Goal: Task Accomplishment & Management: Use online tool/utility

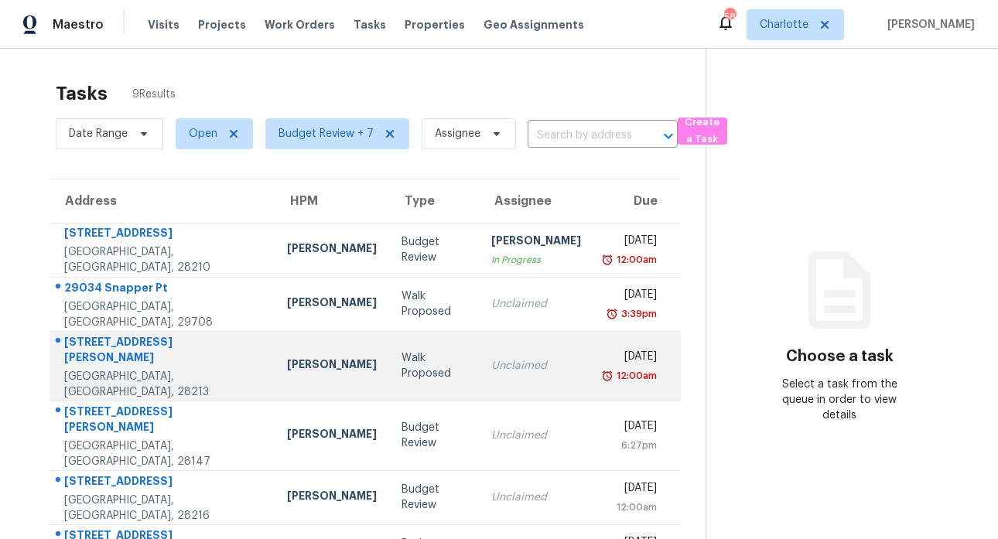
scroll to position [195, 0]
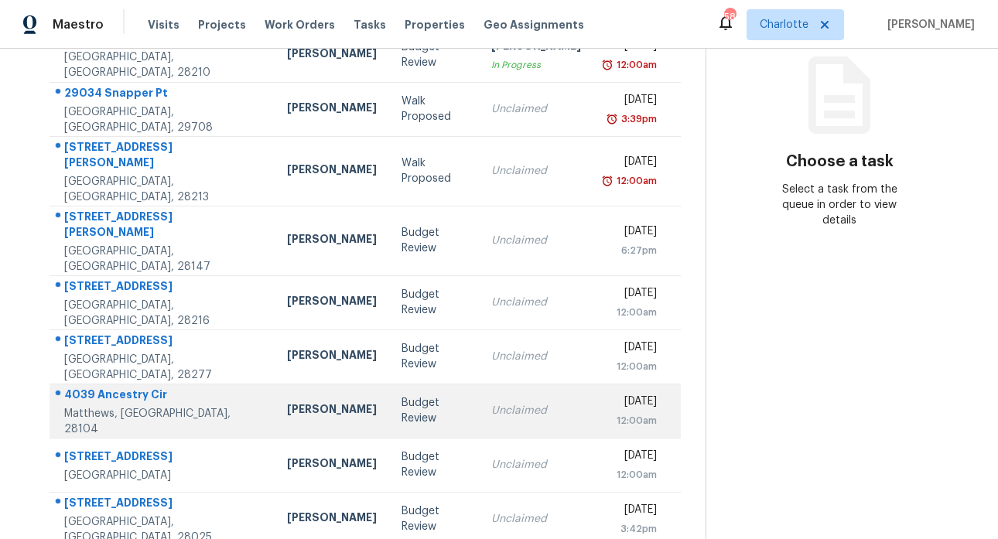
click at [109, 387] on div "4039 Ancestry Cir" at bounding box center [163, 396] width 198 height 19
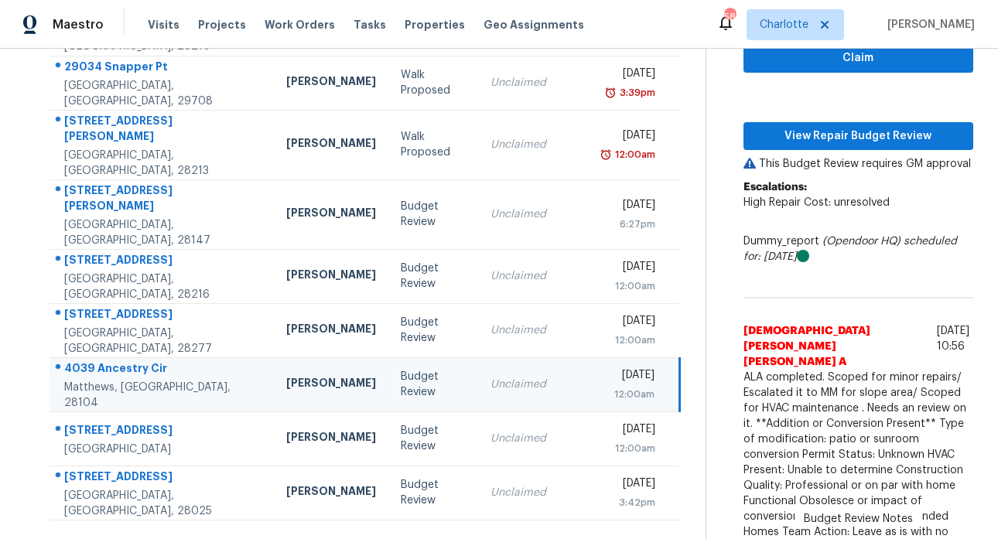
scroll to position [241, 0]
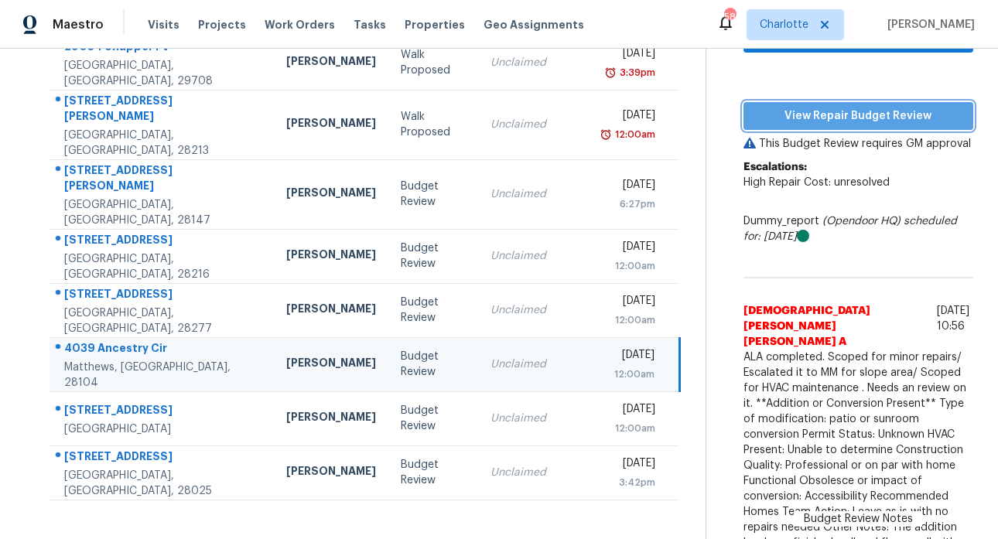
click at [855, 114] on span "View Repair Budget Review" at bounding box center [858, 116] width 205 height 19
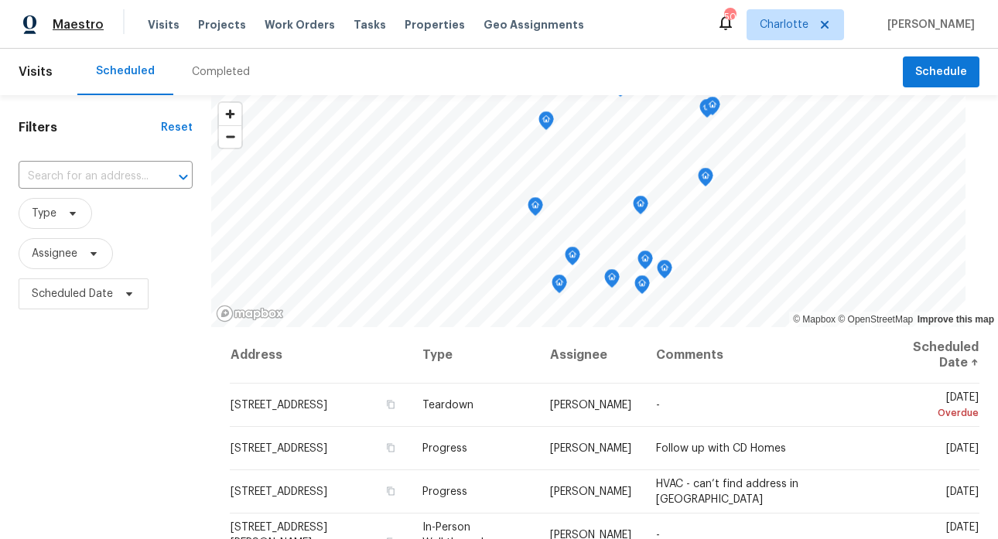
click at [75, 26] on span "Maestro" at bounding box center [78, 24] width 51 height 15
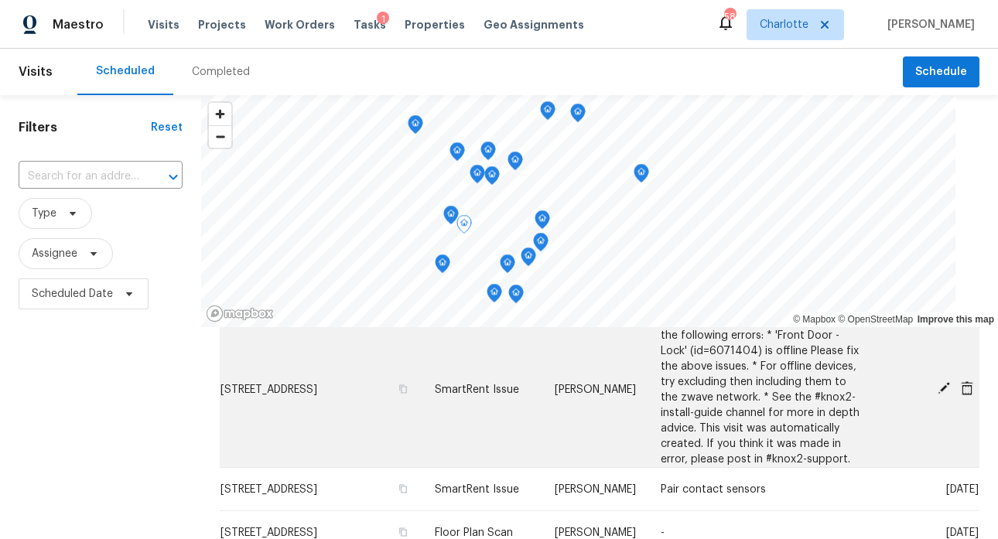
scroll to position [771, 0]
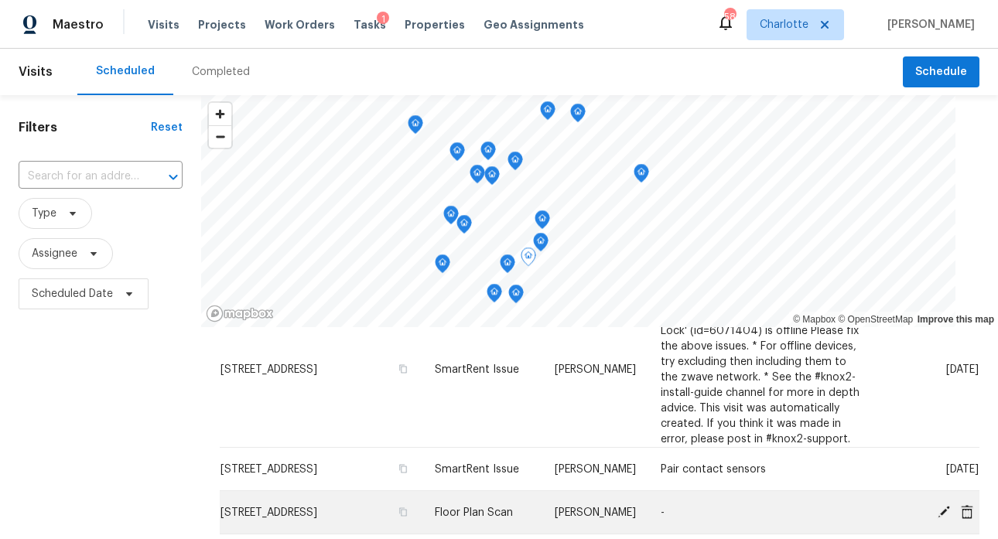
click at [289, 507] on span "947 Pecan Tree Ln, Fort Mill, SC 29715" at bounding box center [268, 512] width 97 height 11
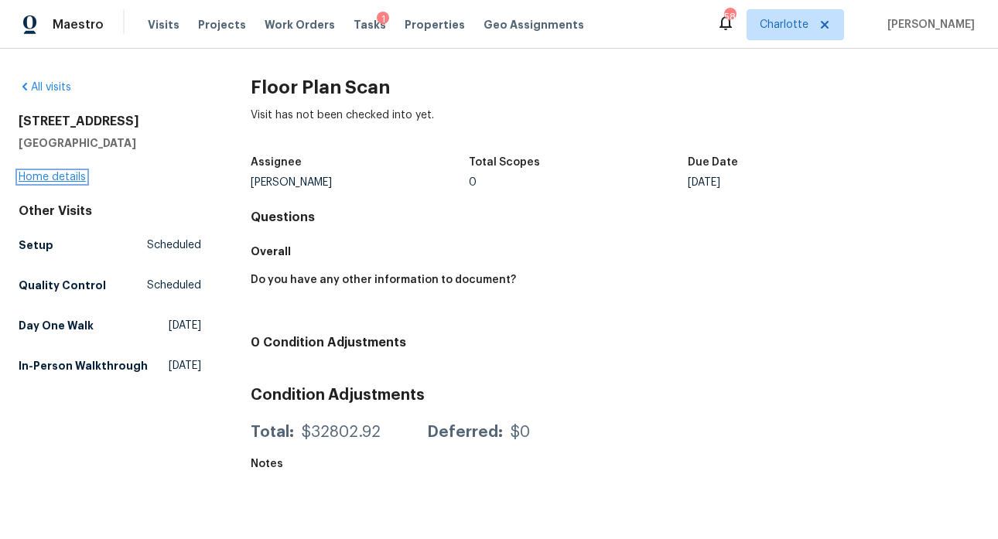
click at [67, 181] on link "Home details" at bounding box center [52, 177] width 67 height 11
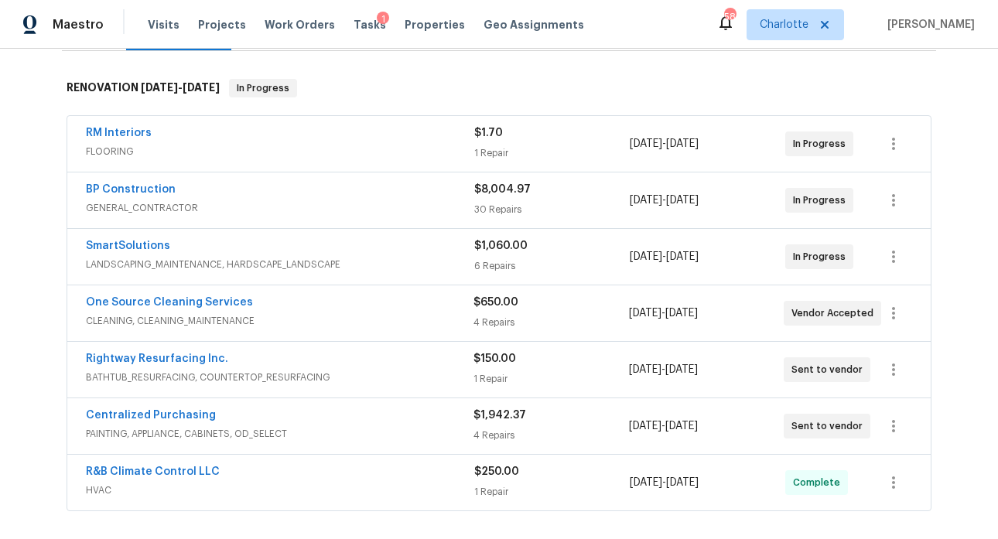
scroll to position [455, 0]
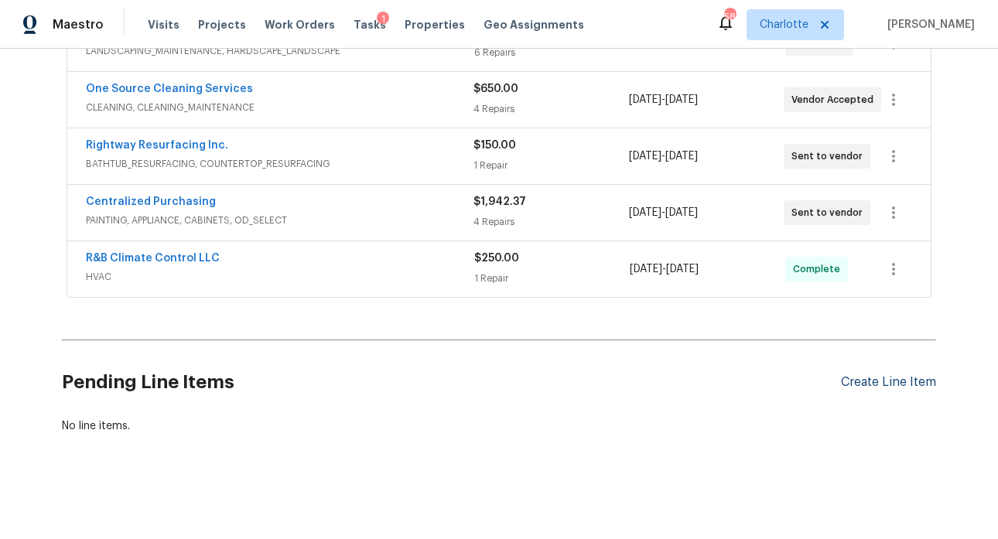
click at [900, 375] on div "Create Line Item" at bounding box center [888, 382] width 95 height 15
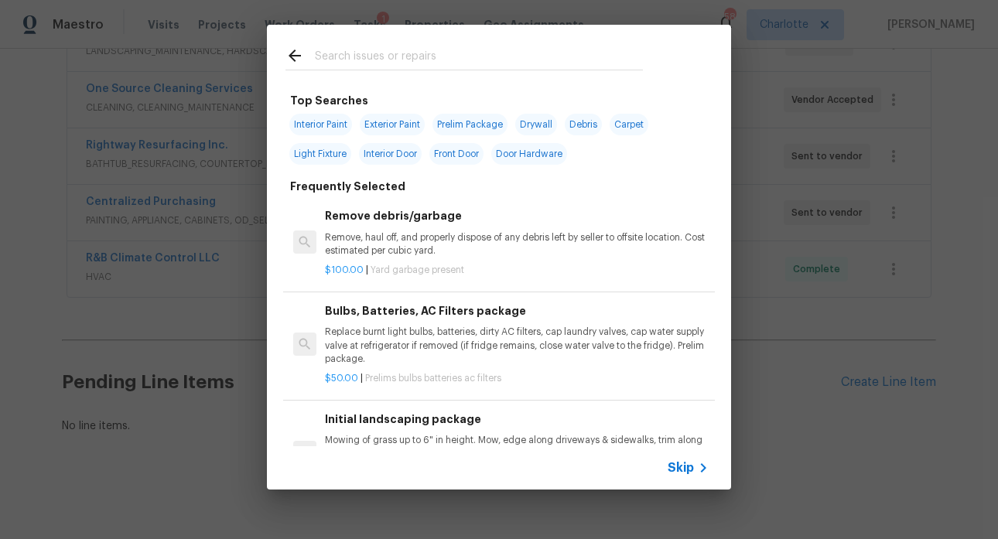
click at [347, 53] on input "text" at bounding box center [479, 57] width 328 height 23
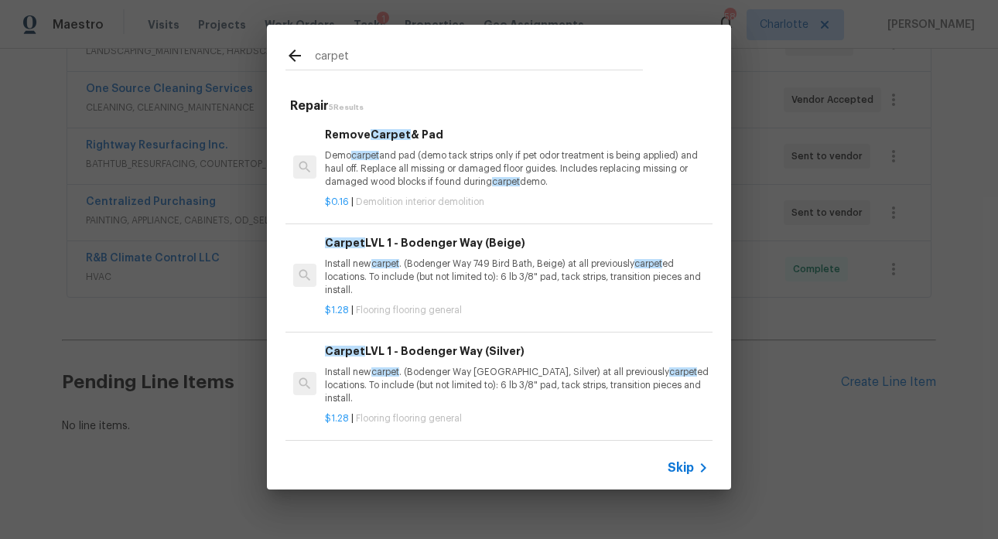
scroll to position [0, 0]
type input "carpet"
click at [295, 51] on icon at bounding box center [294, 55] width 19 height 19
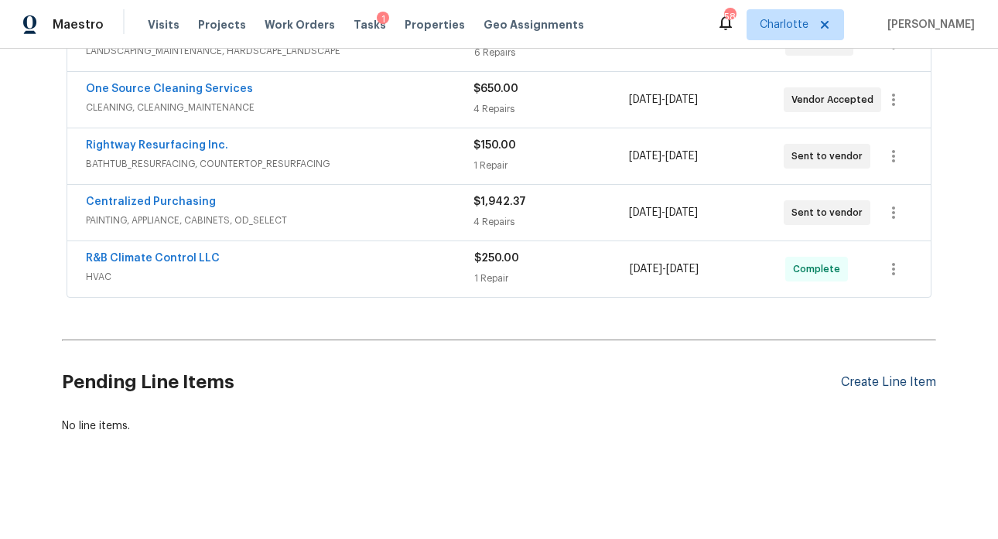
click at [885, 375] on div "Create Line Item" at bounding box center [888, 382] width 95 height 15
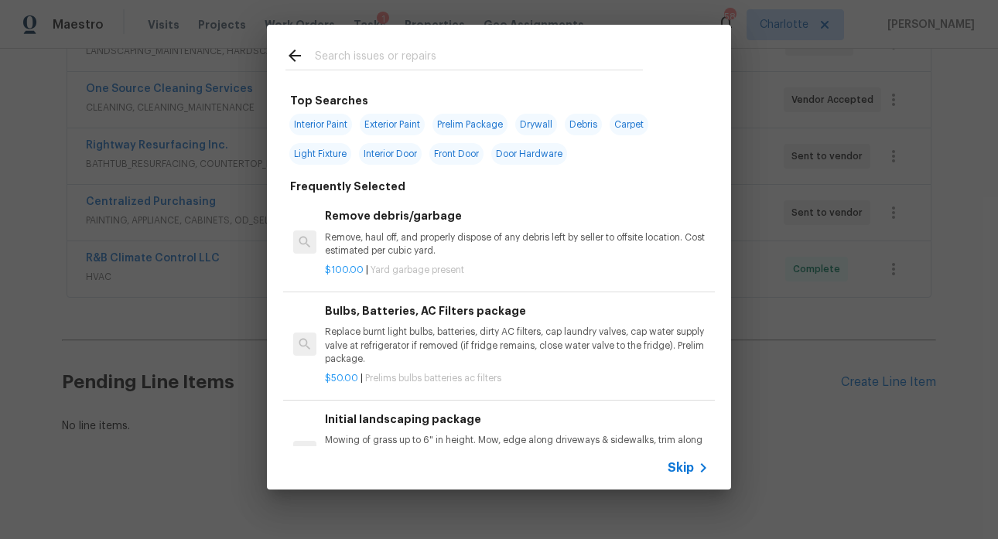
click at [390, 57] on input "text" at bounding box center [479, 57] width 328 height 23
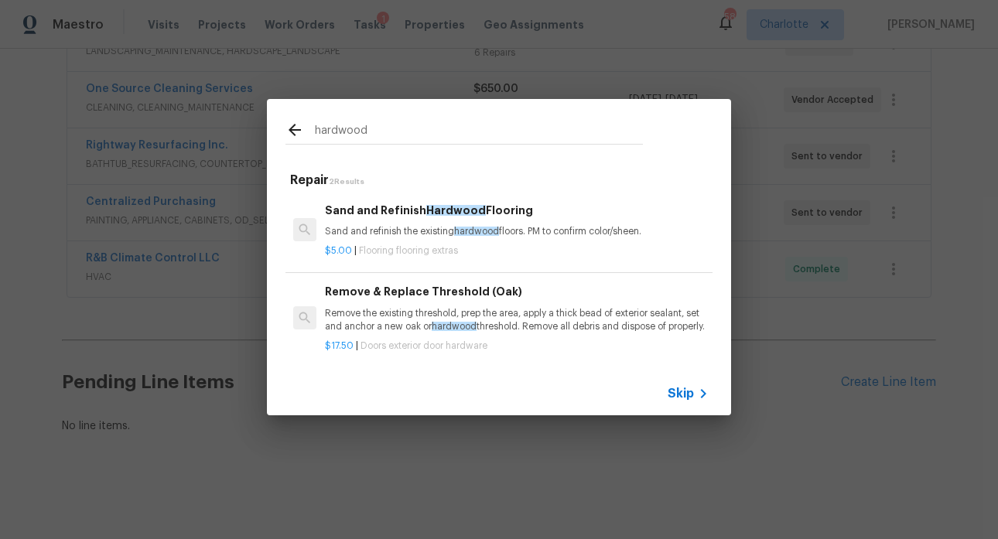
type input "hardwood"
click at [451, 205] on span "Hardwood" at bounding box center [456, 210] width 60 height 11
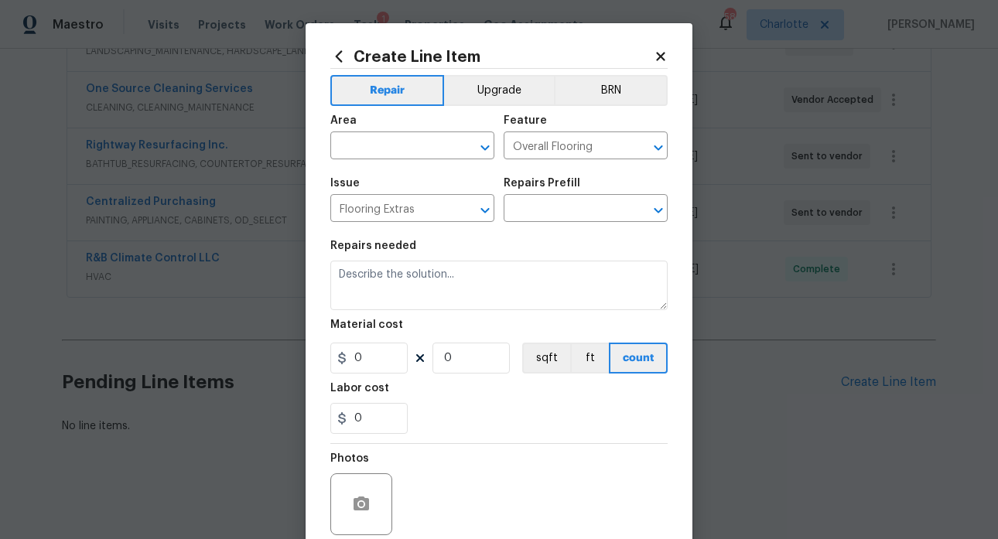
type textarea "Sand and refinish the existing hardwood floors. PM to confirm color/sheen."
type input "1"
type input "Sand and Refinish Hardwood Flooring $5.00"
type input "5"
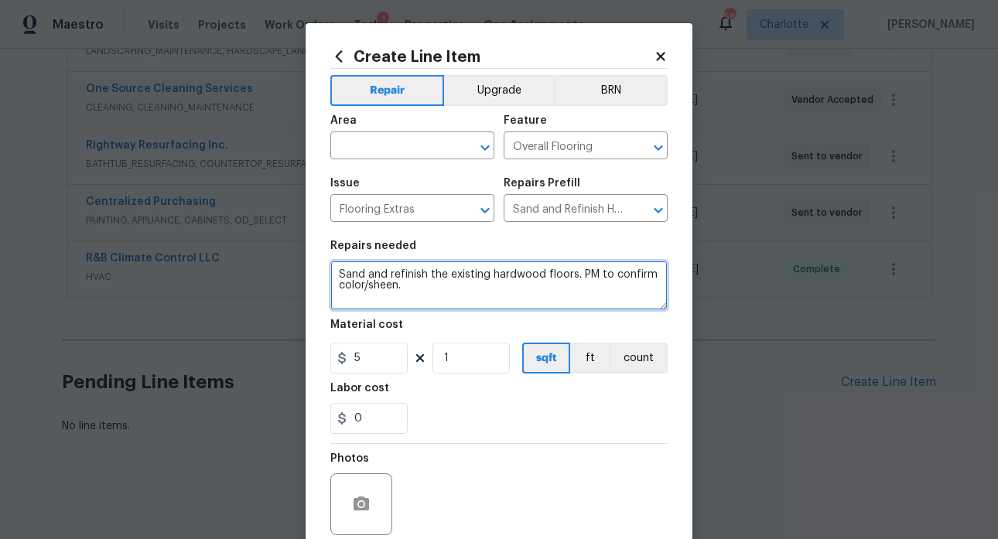
drag, startPoint x: 415, startPoint y: 293, endPoint x: 308, endPoint y: 258, distance: 112.3
click at [306, 256] on div "Create Line Item Repair Upgrade BRN Area ​ Feature Overall Flooring ​ Issue Flo…" at bounding box center [499, 333] width 387 height 620
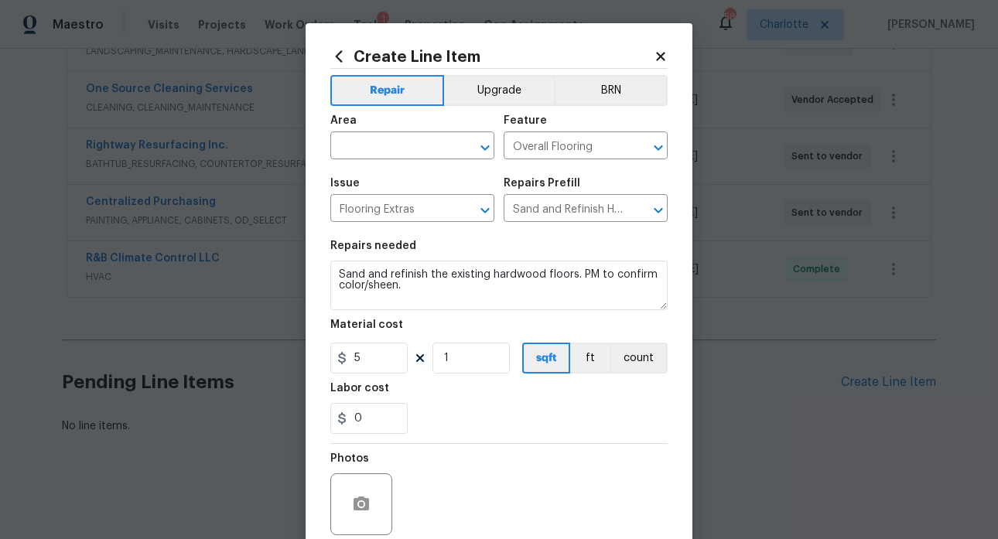
click at [656, 55] on icon at bounding box center [660, 56] width 9 height 9
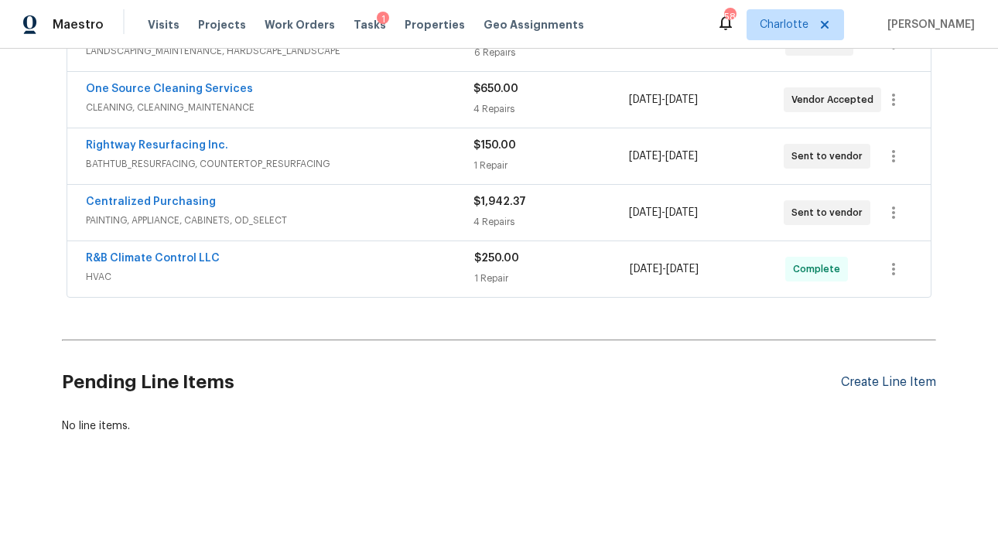
click at [896, 375] on div "Create Line Item" at bounding box center [888, 382] width 95 height 15
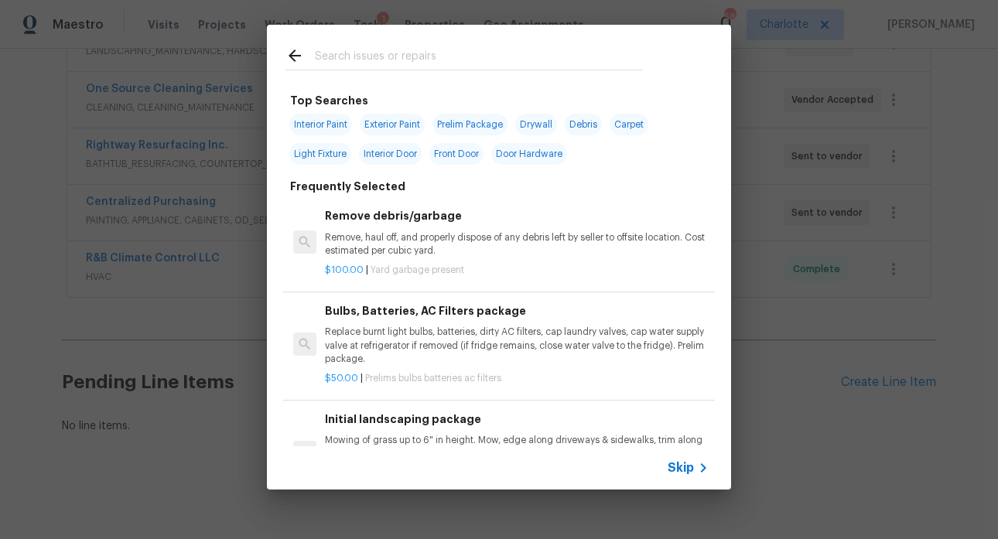
click at [381, 62] on input "text" at bounding box center [479, 57] width 328 height 23
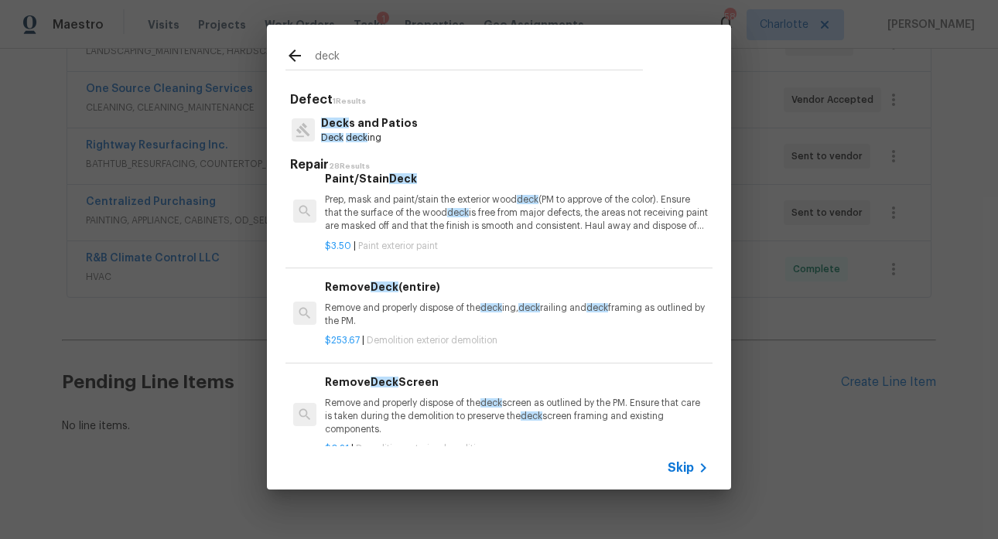
scroll to position [2008, 0]
type input "deck"
click at [435, 218] on p "Prep, mask and paint/stain the exterior wood deck (PM to approve of the color).…" at bounding box center [517, 212] width 384 height 39
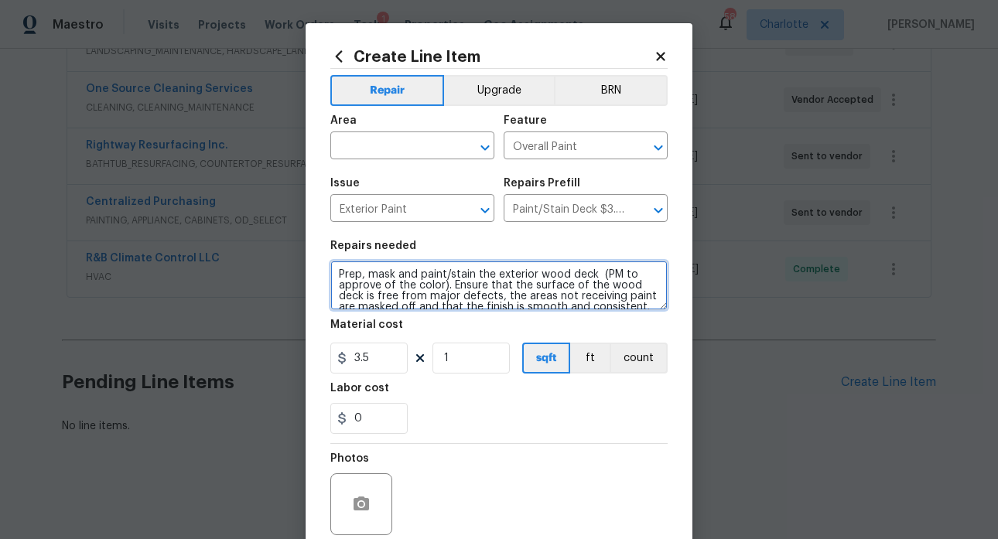
scroll to position [22, 0]
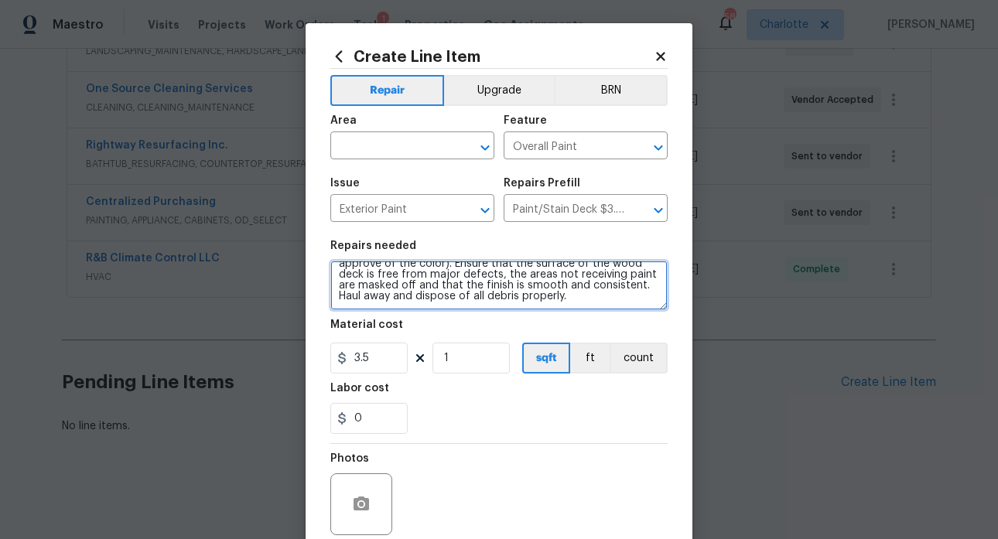
drag, startPoint x: 333, startPoint y: 273, endPoint x: 438, endPoint y: 309, distance: 111.0
click at [468, 348] on section "Repairs needed Prep, mask and paint/stain the exterior wood deck (PM to approve…" at bounding box center [498, 337] width 337 height 212
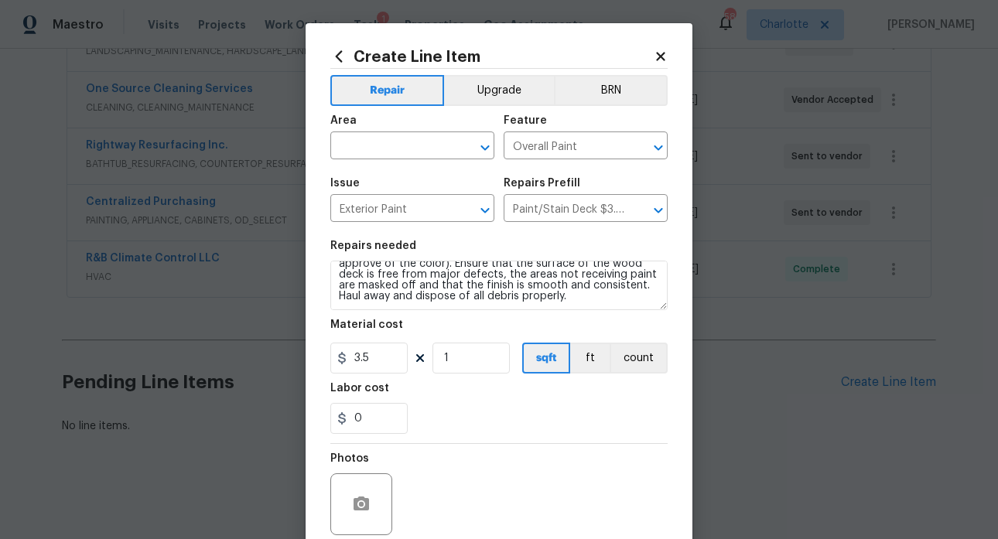
click at [657, 56] on icon at bounding box center [661, 57] width 14 height 14
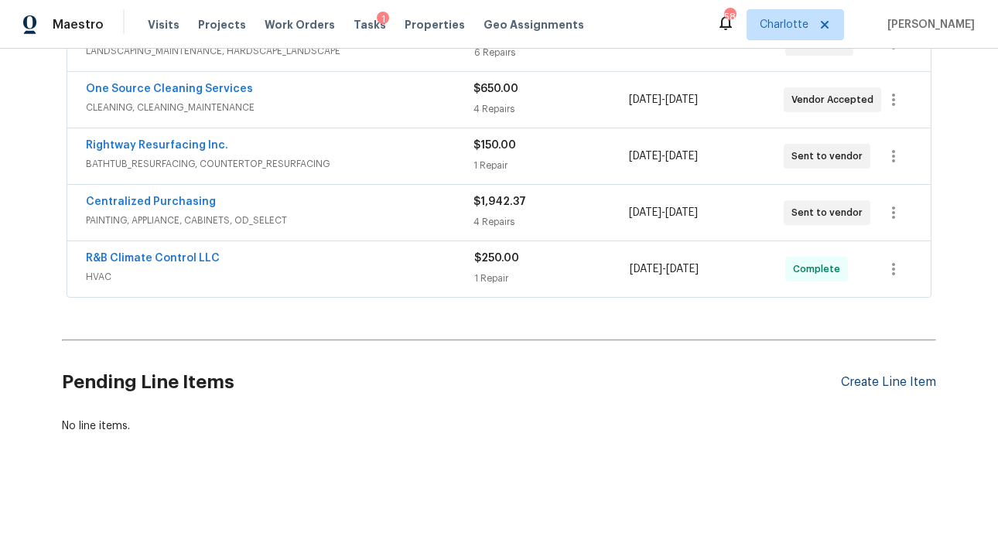
click at [904, 375] on div "Create Line Item" at bounding box center [888, 382] width 95 height 15
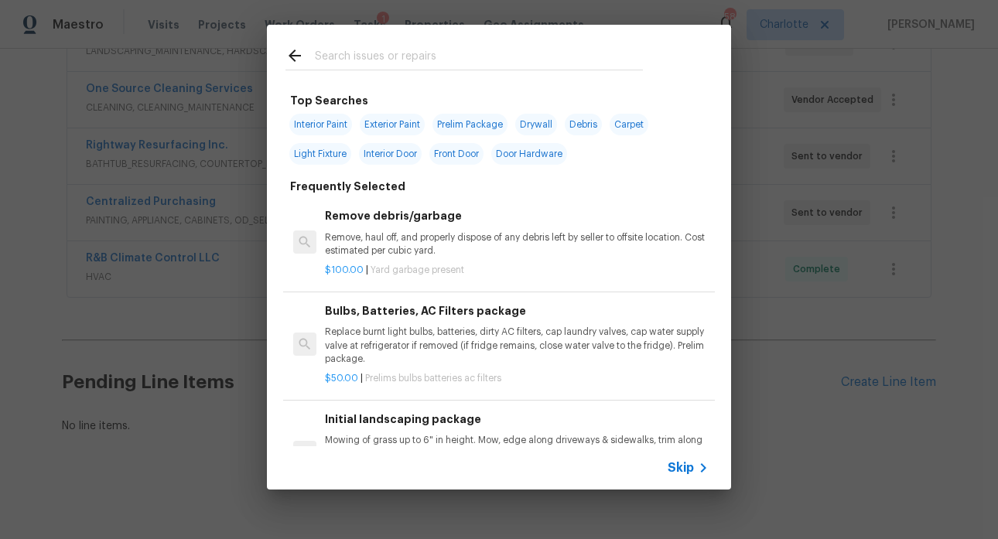
click at [390, 52] on input "text" at bounding box center [479, 57] width 328 height 23
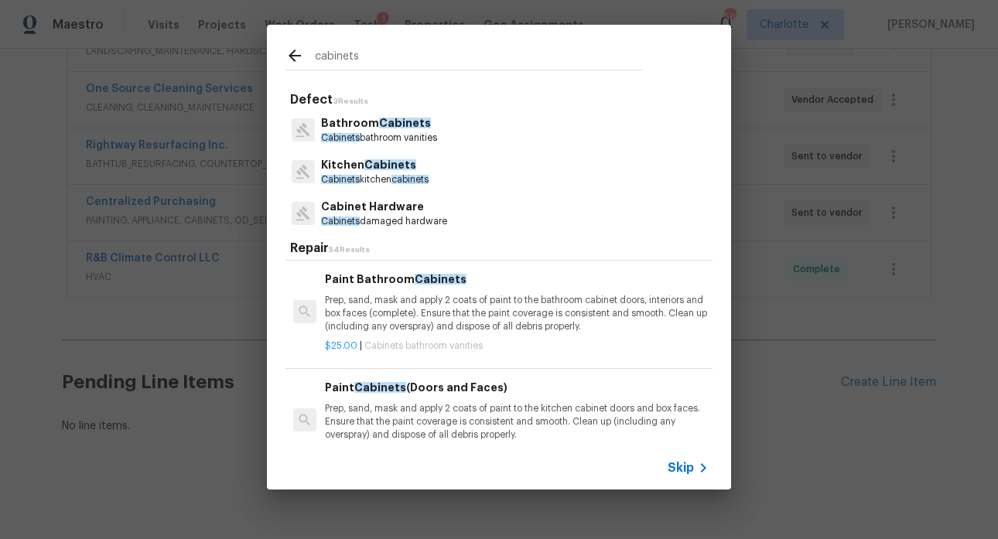
scroll to position [84, 0]
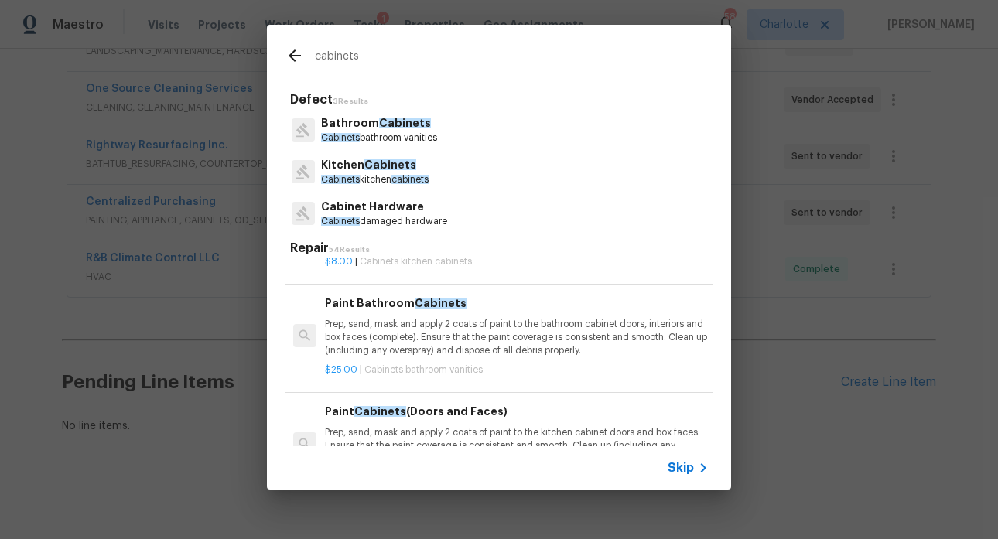
type input "cabinets"
click at [439, 330] on p "Prep, sand, mask and apply 2 coats of paint to the bathroom cabinet doors, inte…" at bounding box center [517, 337] width 384 height 39
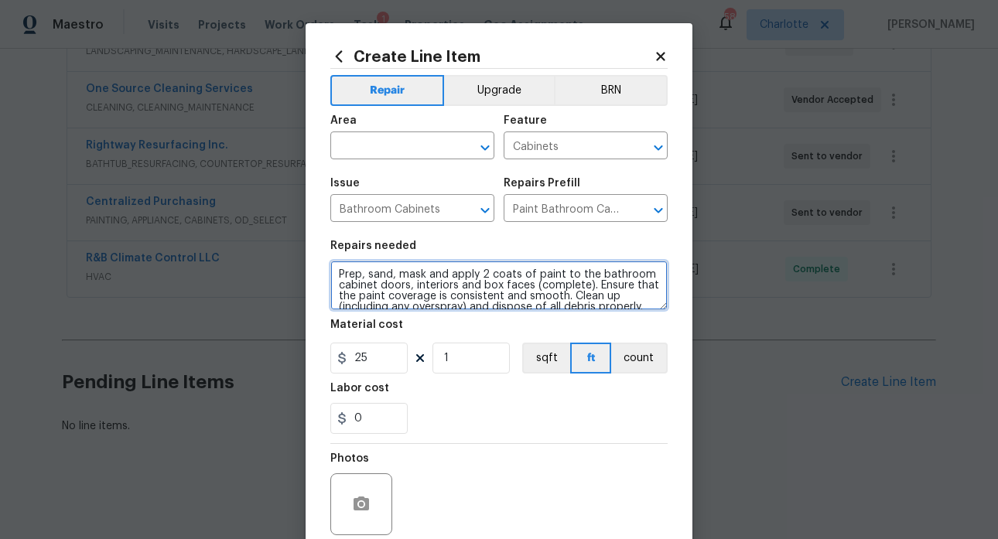
scroll to position [11, 0]
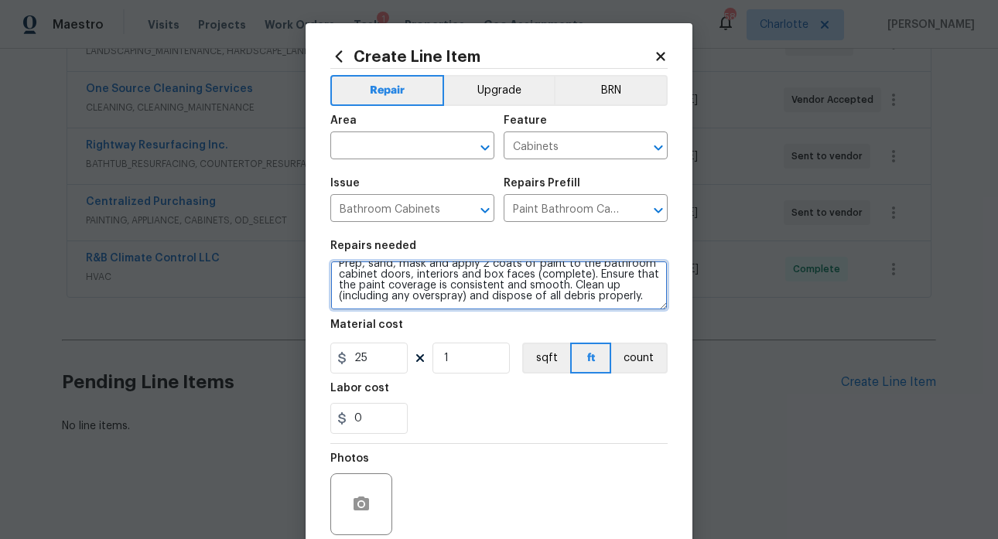
drag, startPoint x: 333, startPoint y: 272, endPoint x: 510, endPoint y: 312, distance: 182.2
click at [546, 329] on section "Repairs needed Prep, sand, mask and apply 2 coats of paint to the bathroom cabi…" at bounding box center [498, 337] width 337 height 212
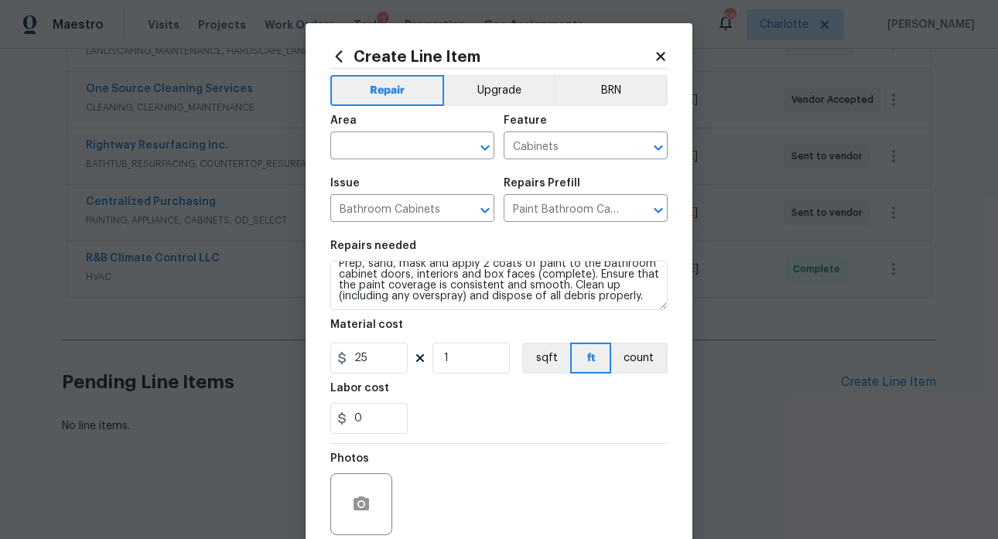
click at [654, 61] on icon at bounding box center [661, 57] width 14 height 14
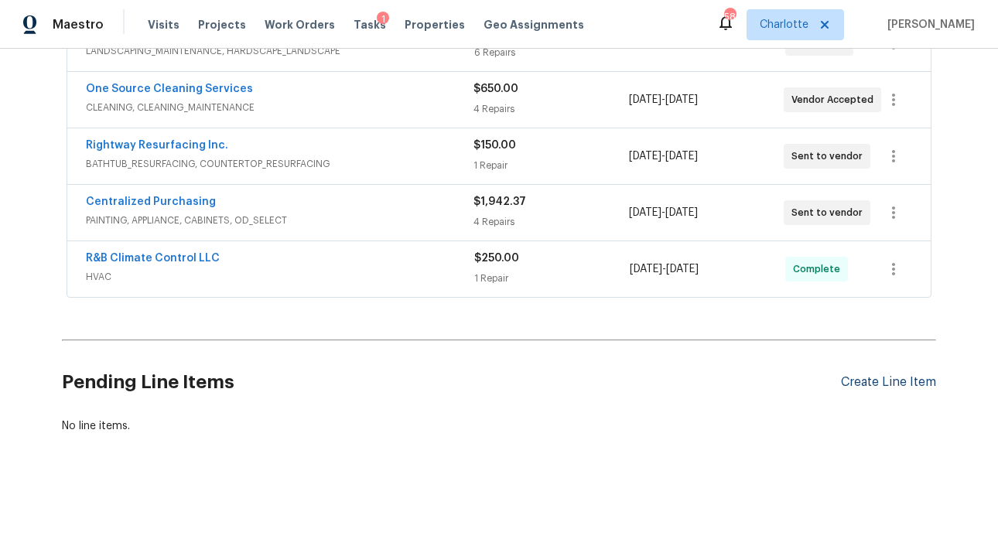
click at [882, 375] on div "Create Line Item" at bounding box center [888, 382] width 95 height 15
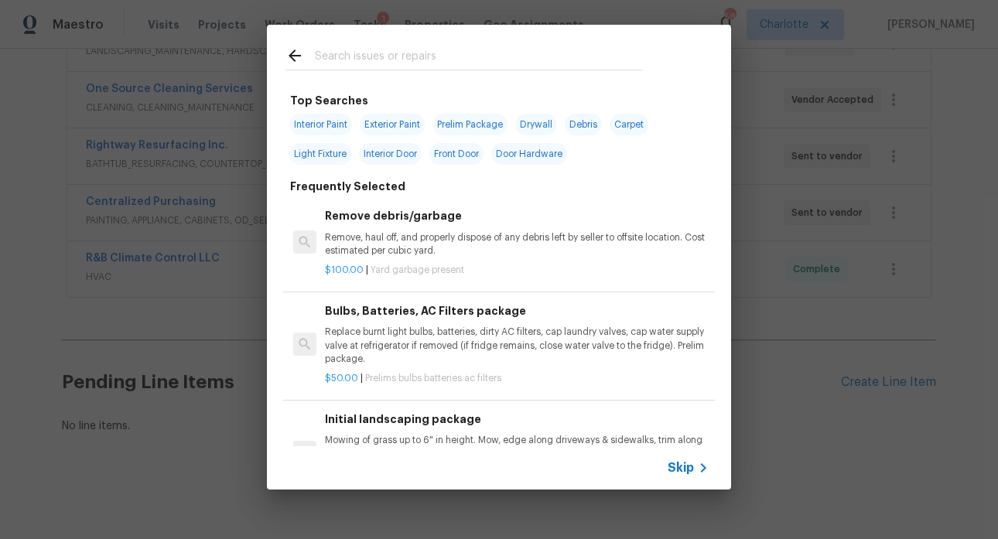
click at [358, 51] on input "text" at bounding box center [479, 57] width 328 height 23
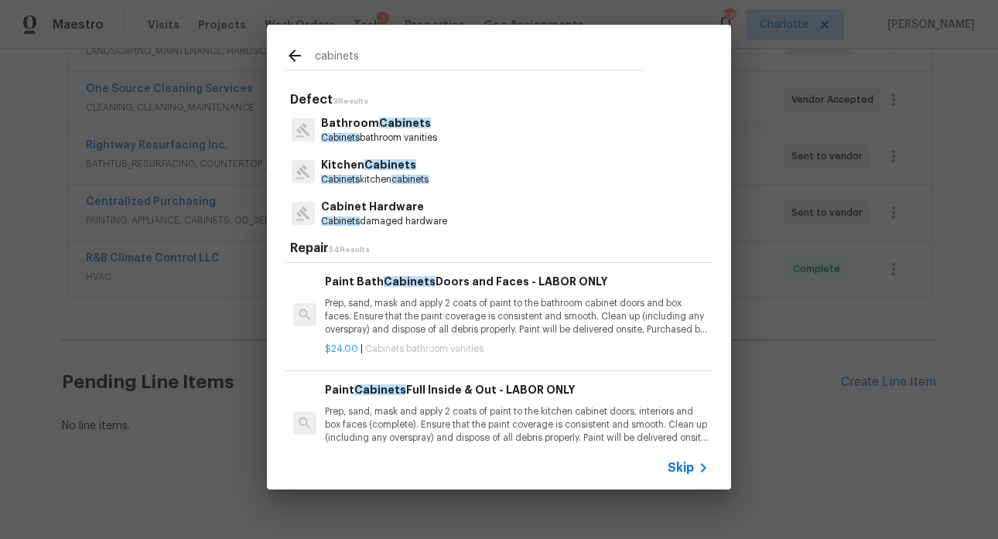
scroll to position [636, 0]
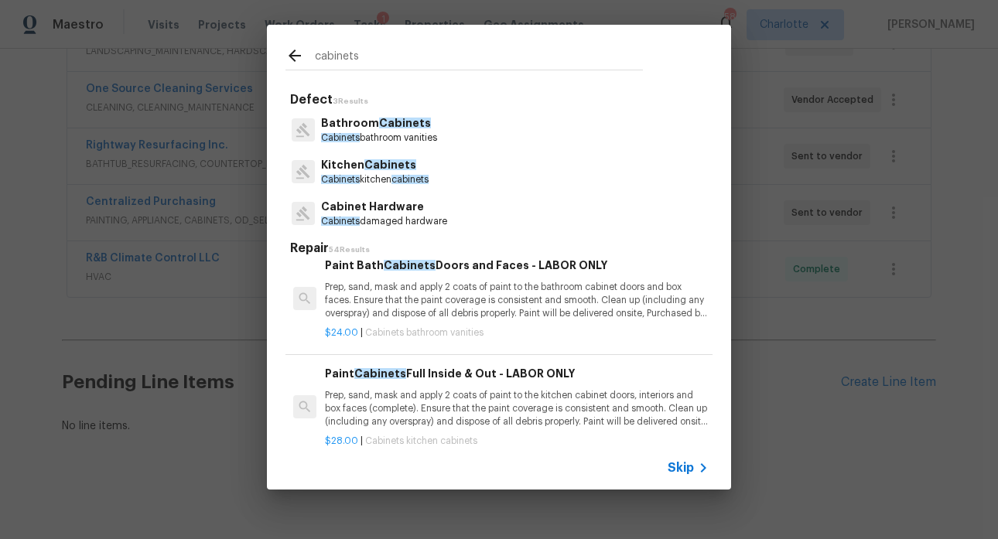
type input "cabinets"
click at [383, 178] on p "Cabinets kitchen cabinets" at bounding box center [375, 179] width 108 height 13
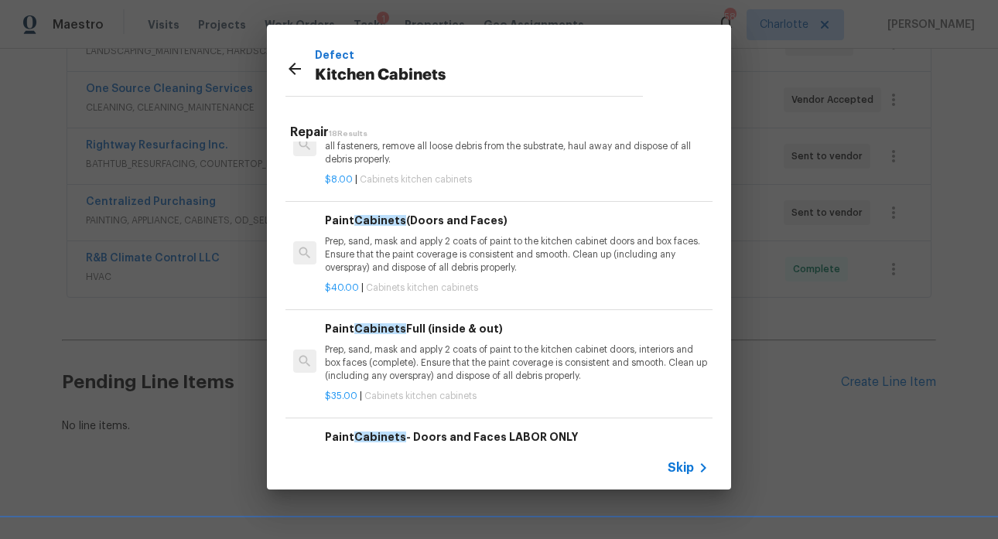
scroll to position [63, 0]
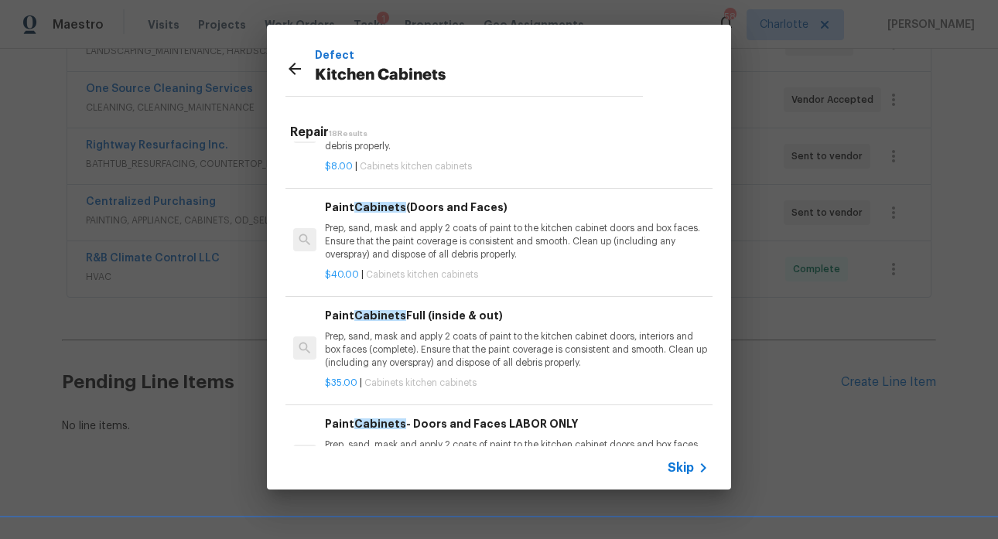
click at [423, 325] on div "Paint Cabinets Full (inside & out) Prep, sand, mask and apply 2 coats of paint …" at bounding box center [517, 338] width 384 height 63
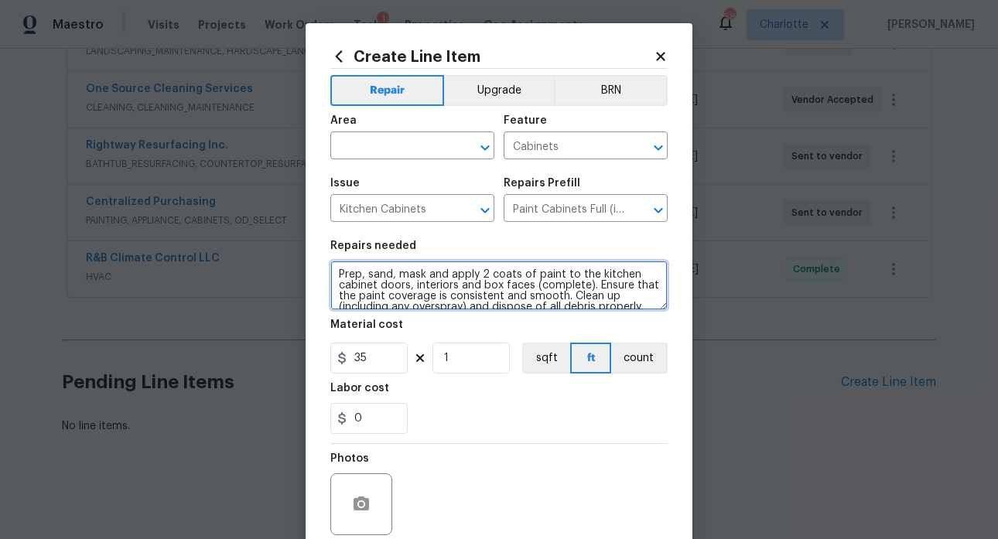
scroll to position [11, 0]
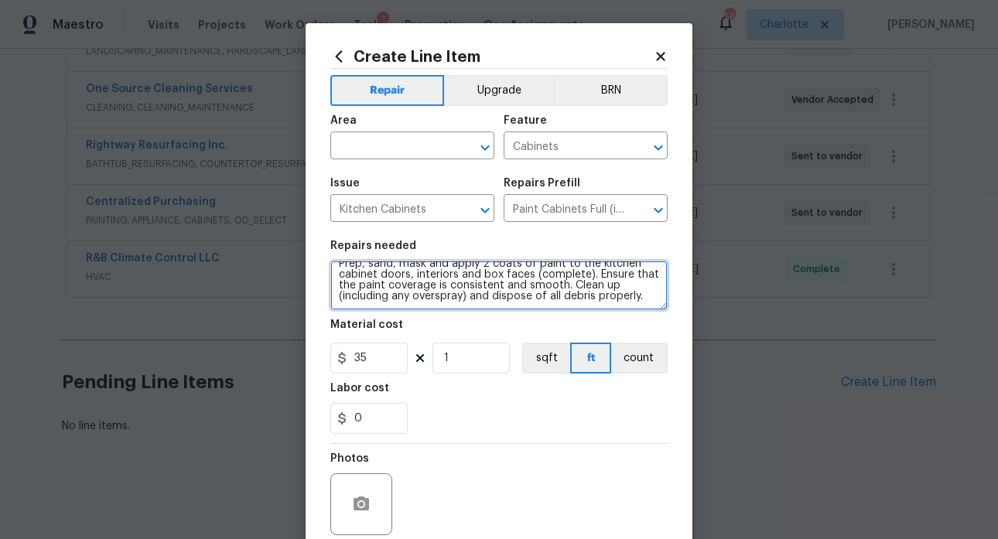
drag, startPoint x: 332, startPoint y: 268, endPoint x: 516, endPoint y: 299, distance: 186.7
click at [555, 324] on section "Repairs needed Prep, sand, mask and apply 2 coats of paint to the kitchen cabin…" at bounding box center [498, 337] width 337 height 212
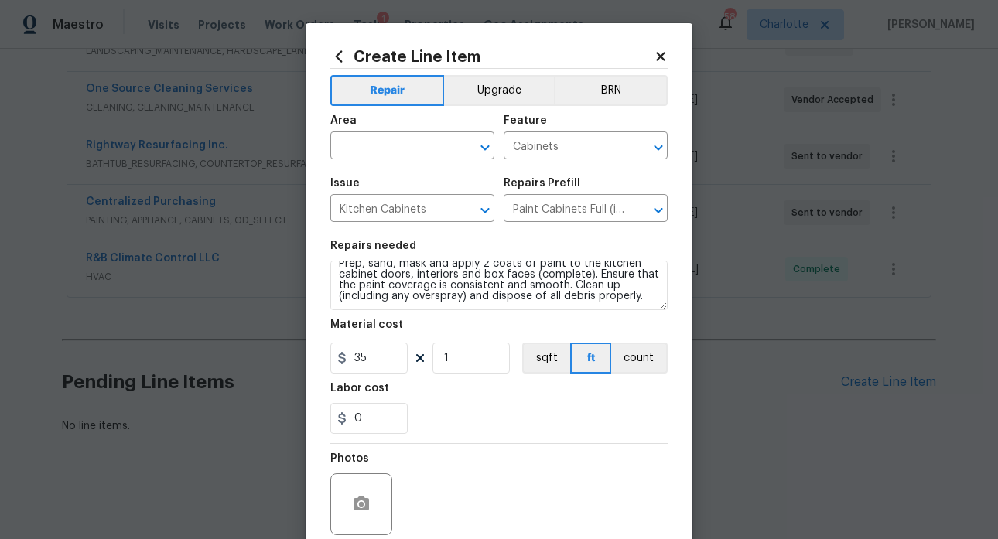
click at [657, 58] on icon at bounding box center [660, 56] width 9 height 9
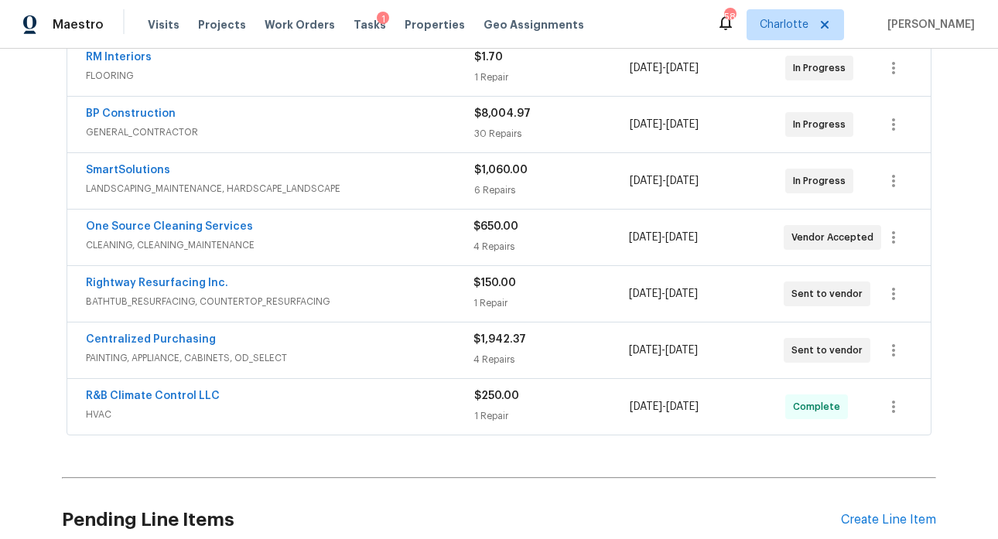
scroll to position [455, 0]
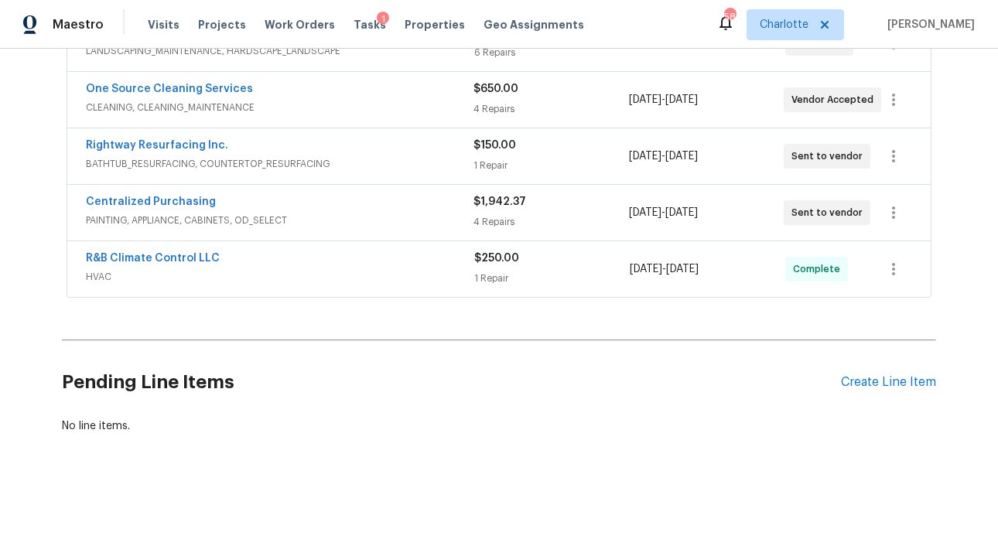
click at [892, 379] on div "Pending Line Items Create Line Item" at bounding box center [499, 383] width 874 height 72
click at [888, 375] on div "Create Line Item" at bounding box center [888, 382] width 95 height 15
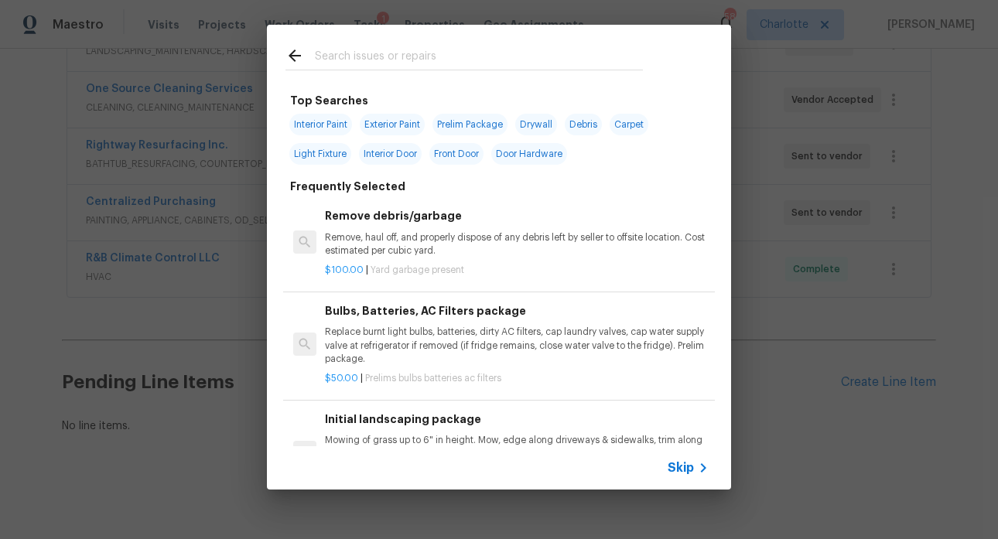
click at [370, 58] on input "text" at bounding box center [479, 57] width 328 height 23
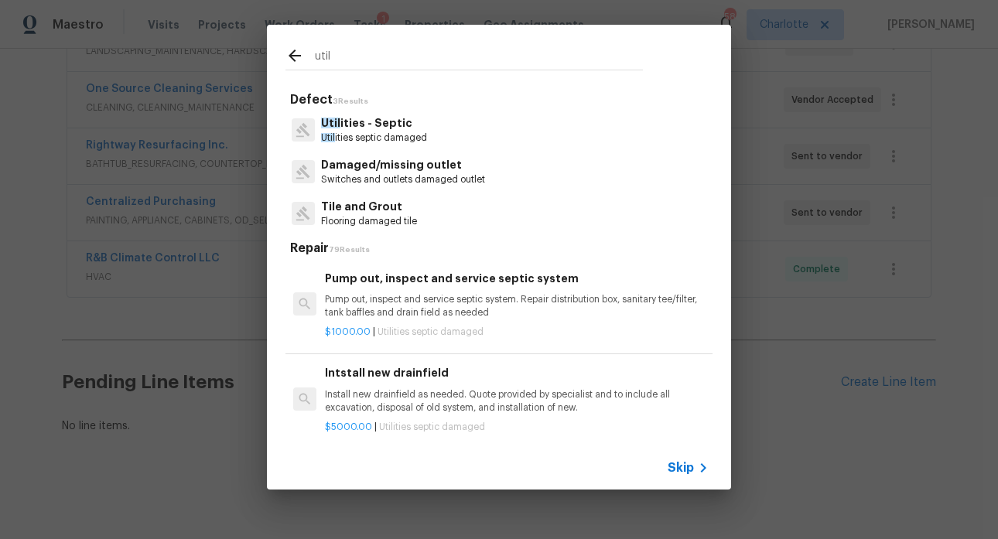
type input "util"
click at [380, 131] on p "Util ities - Septic" at bounding box center [374, 123] width 106 height 16
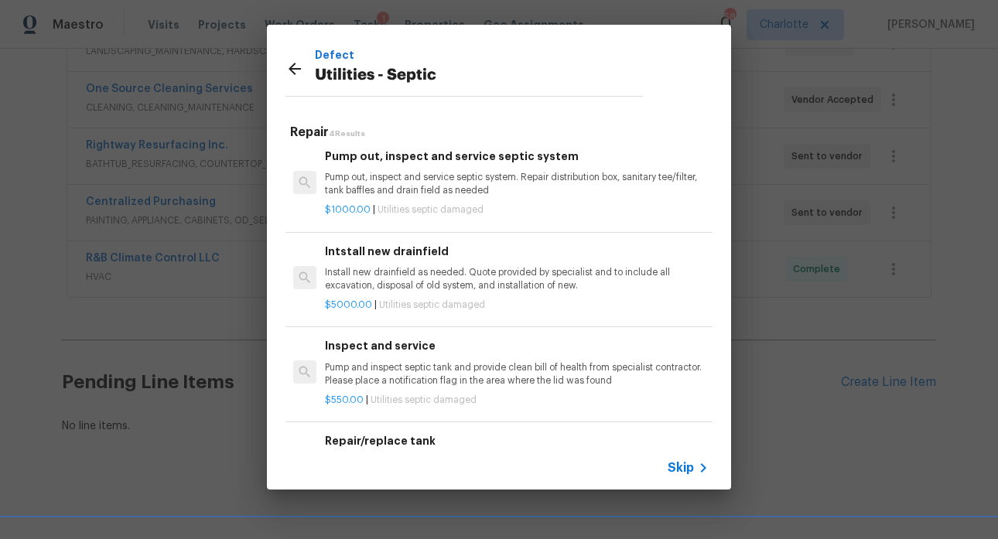
scroll to position [0, 0]
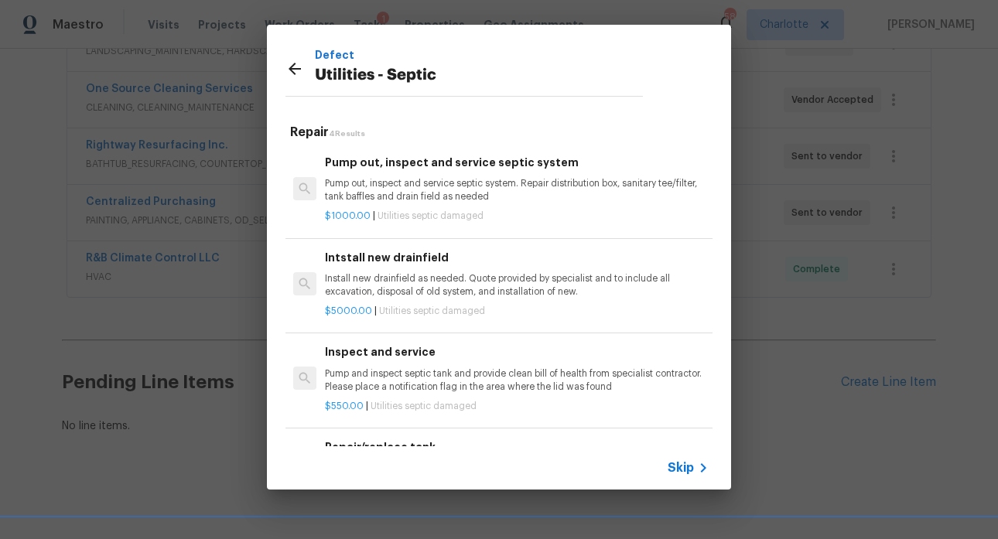
click at [405, 183] on p "Pump out, inspect and service septic system. Repair distribution box, sanitary …" at bounding box center [517, 190] width 384 height 26
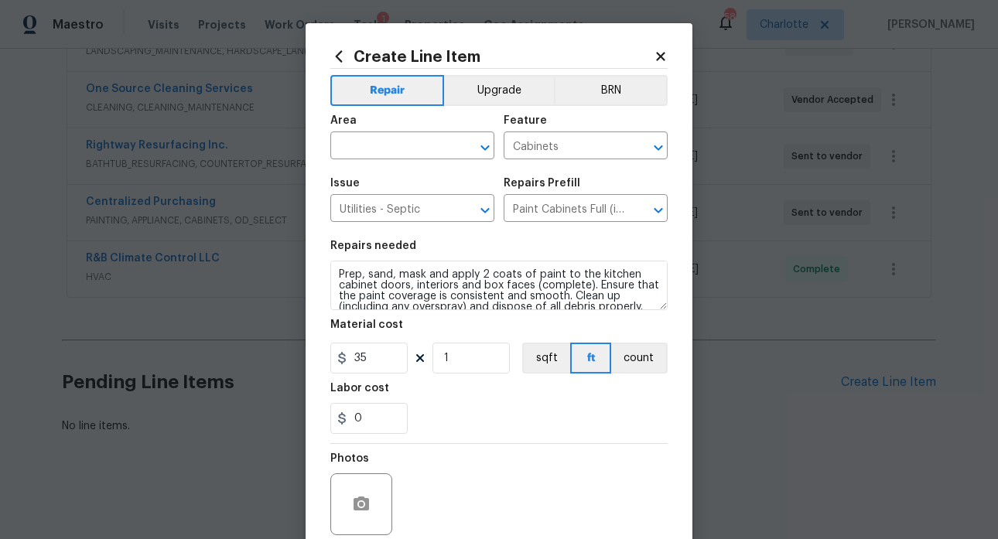
type textarea "Pump out, inspect and service septic system. Repair distribution box, sanitary …"
type input "Pump out, inspect and service septic system $1,000.00"
type input "1000"
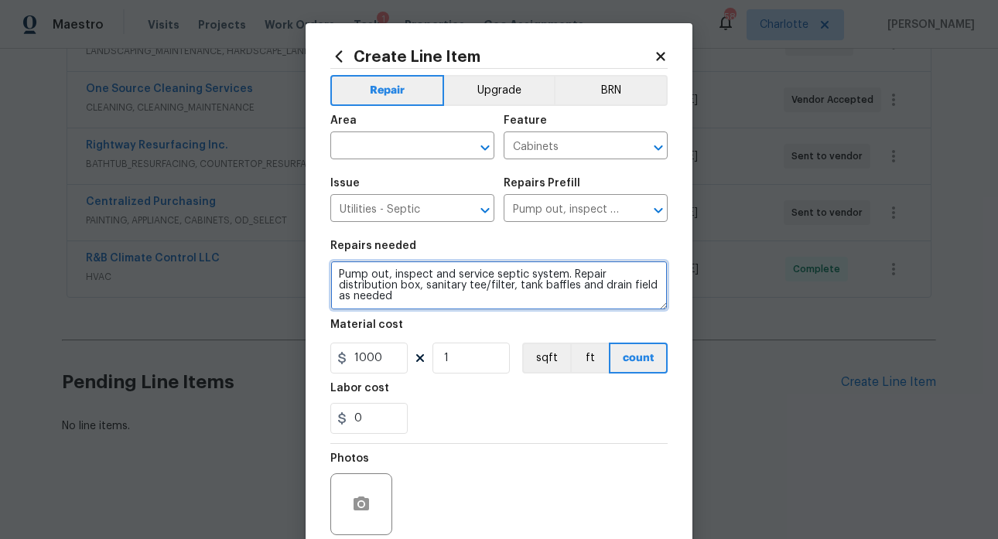
drag, startPoint x: 405, startPoint y: 300, endPoint x: 327, endPoint y: 261, distance: 86.8
click at [330, 261] on textarea "Pump out, inspect and service septic system. Repair distribution box, sanitary …" at bounding box center [498, 286] width 337 height 50
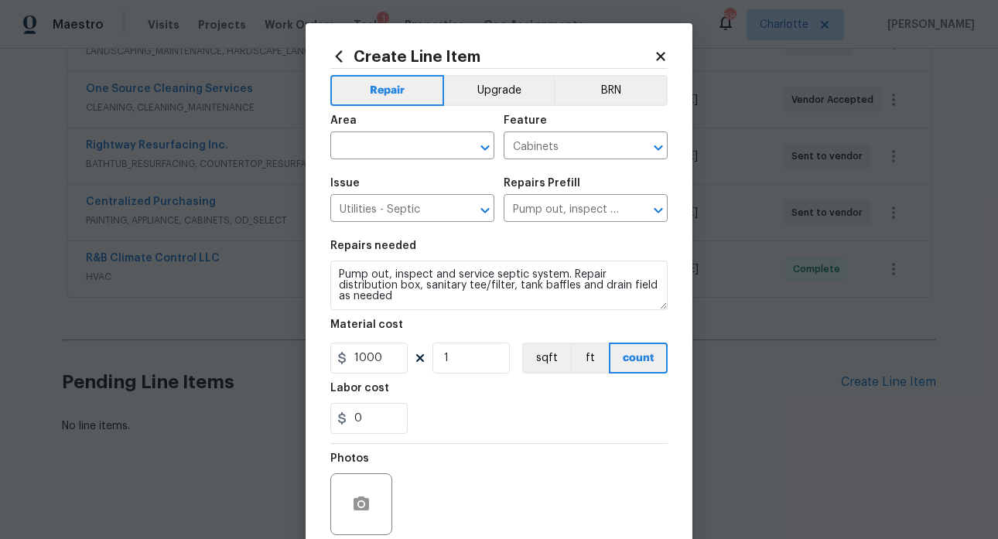
click at [656, 55] on icon at bounding box center [660, 56] width 9 height 9
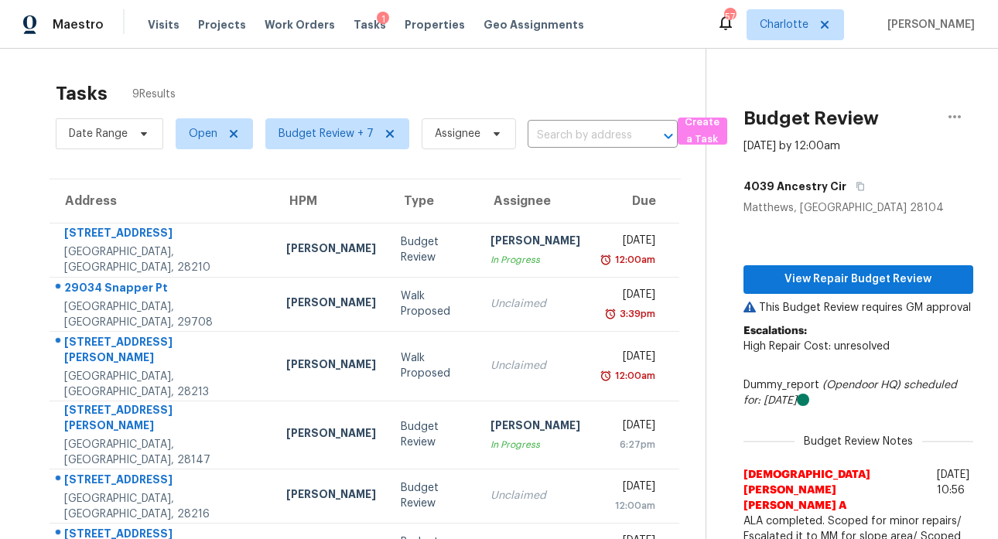
scroll to position [195, 0]
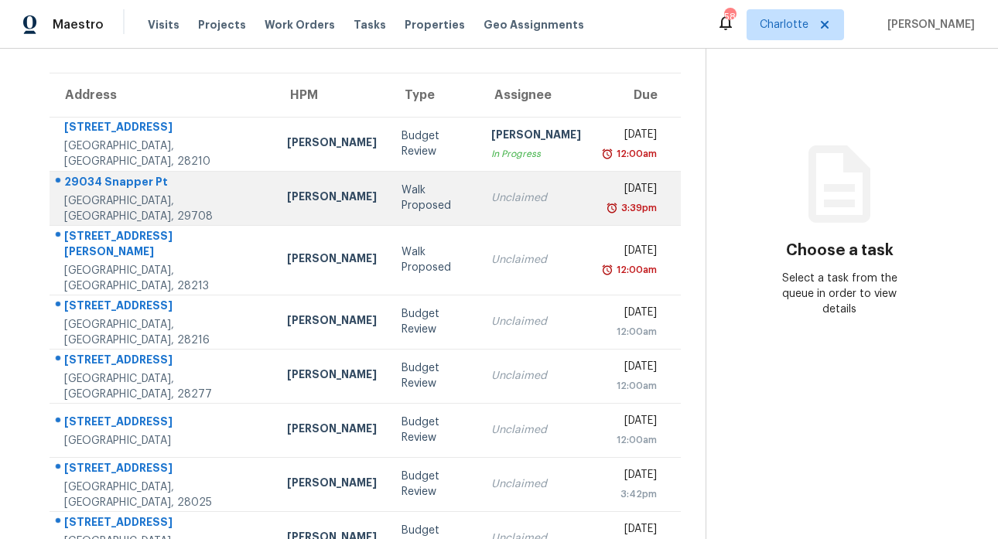
scroll to position [141, 0]
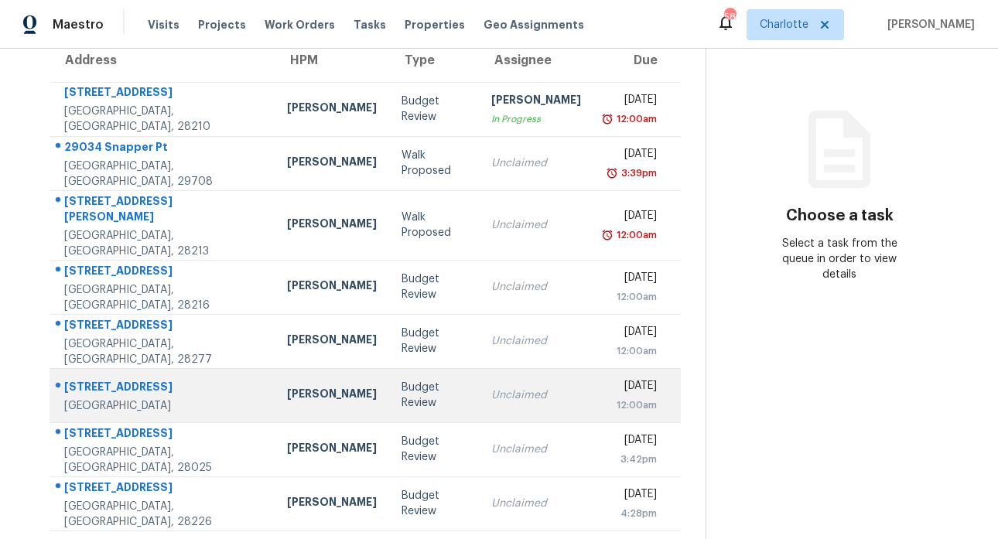
click at [122, 379] on div "[STREET_ADDRESS]" at bounding box center [163, 388] width 198 height 19
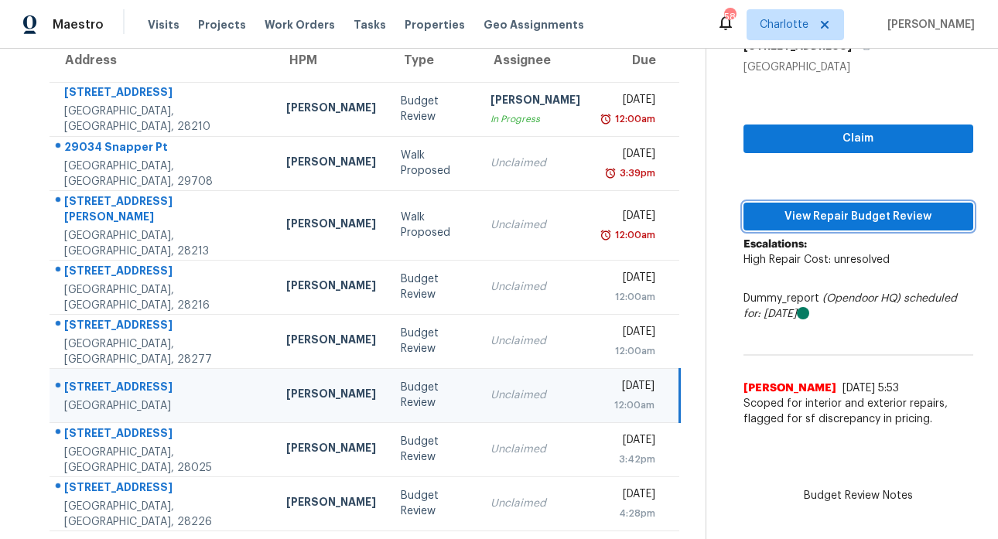
click at [852, 213] on span "View Repair Budget Review" at bounding box center [858, 216] width 205 height 19
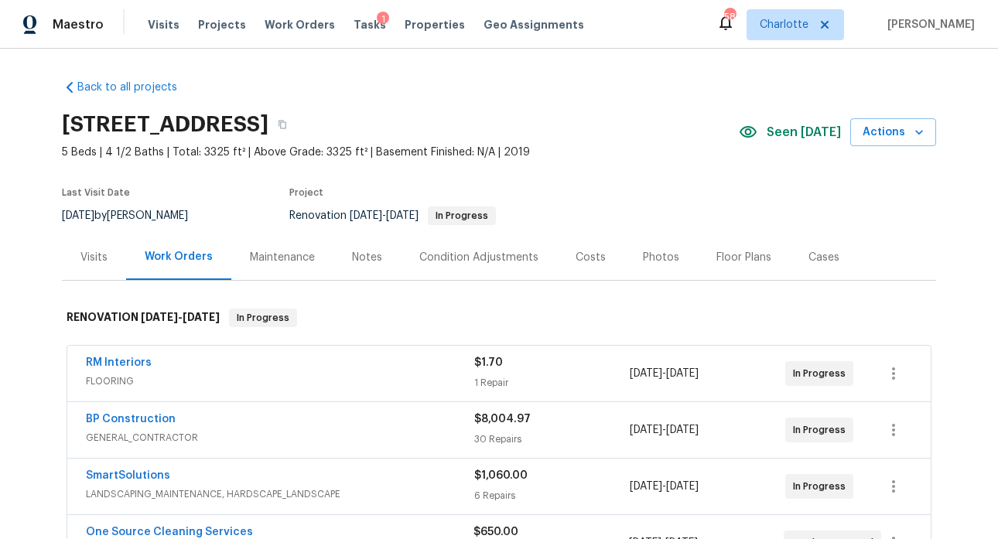
scroll to position [455, 0]
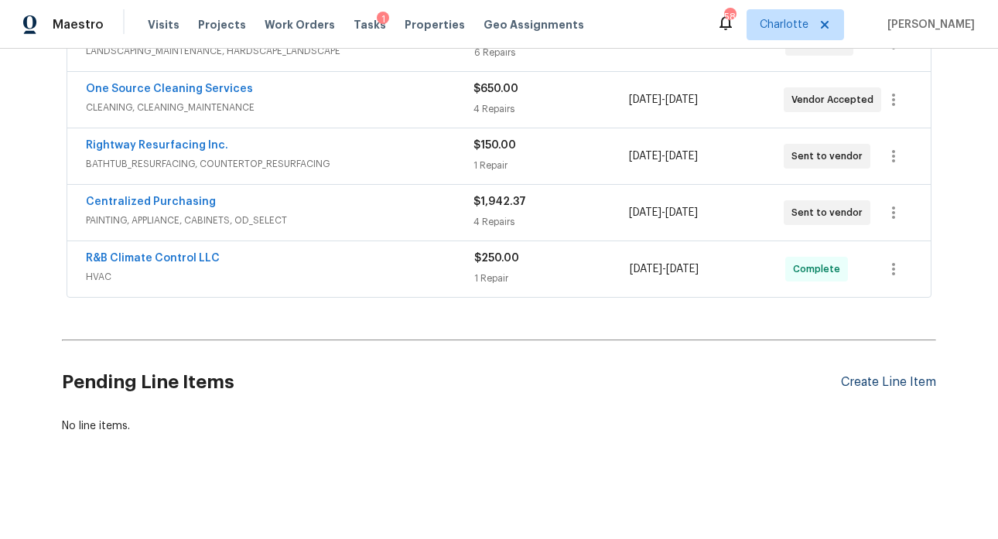
click at [856, 375] on div "Create Line Item" at bounding box center [888, 382] width 95 height 15
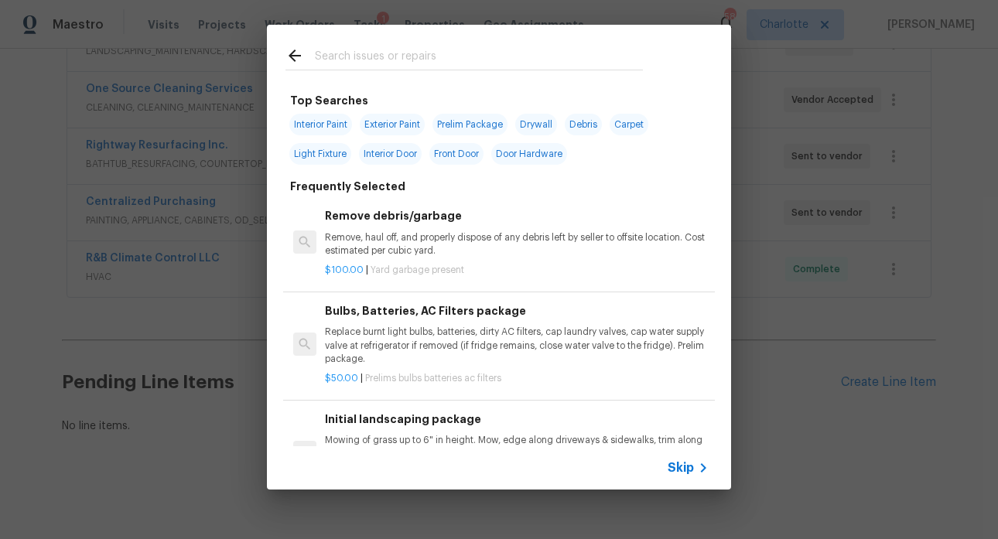
click at [341, 59] on input "text" at bounding box center [479, 57] width 328 height 23
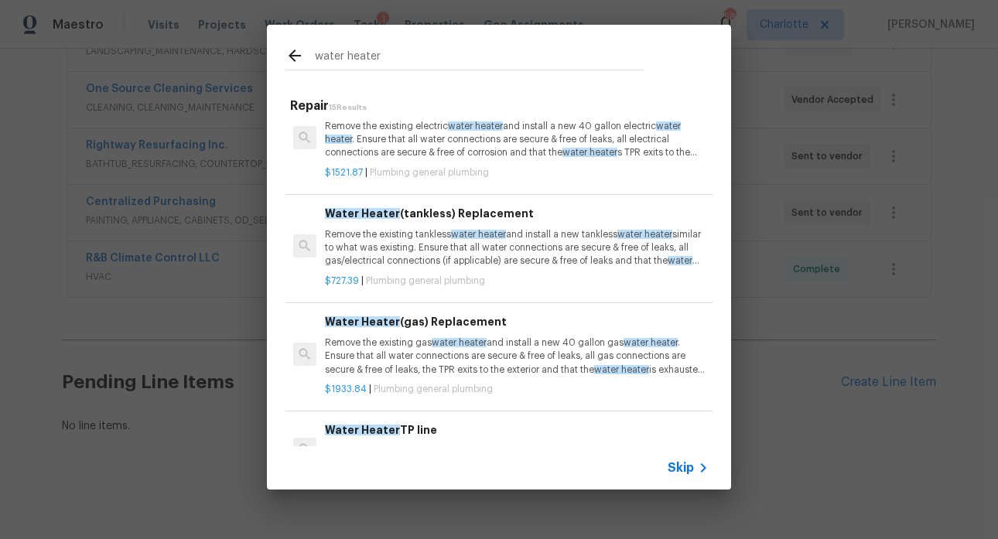
scroll to position [268, 0]
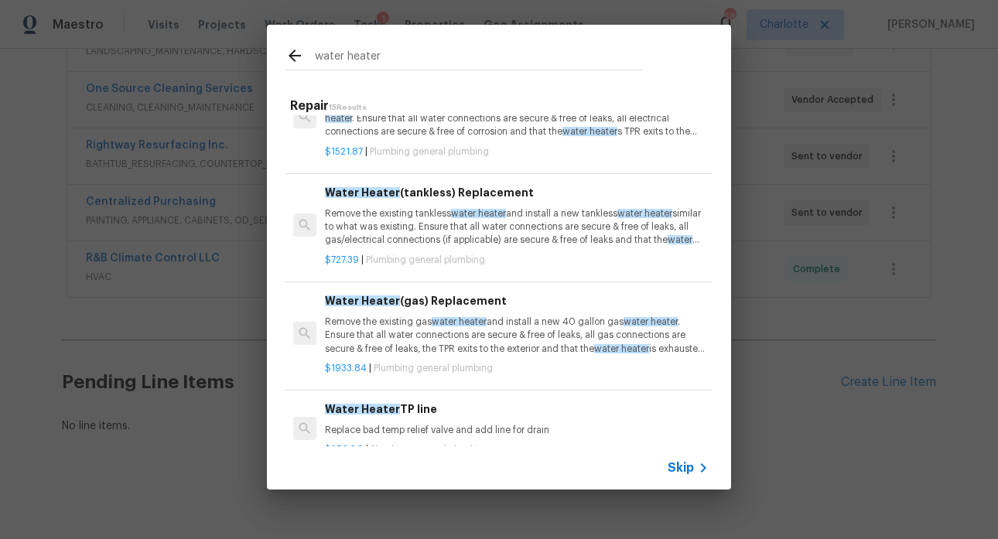
type input "water heater"
click at [391, 311] on div "Water Heater (gas) Replacement Remove the existing gas water heater and install…" at bounding box center [517, 323] width 384 height 63
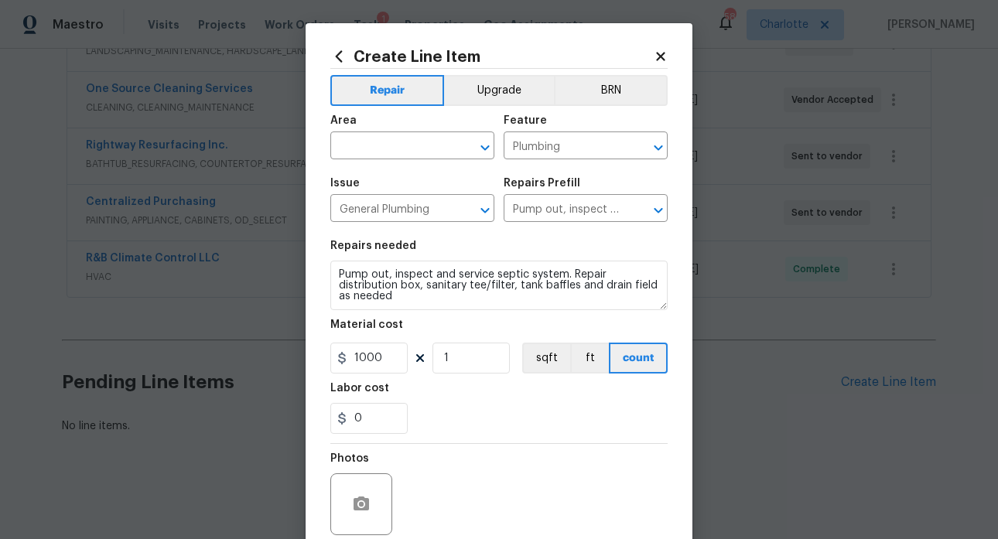
type textarea "Remove the existing gas water heater and install a new 40 gallon gas water heat…"
type input "Water Heater (gas) Replacement $1,933.84"
type input "1933.84"
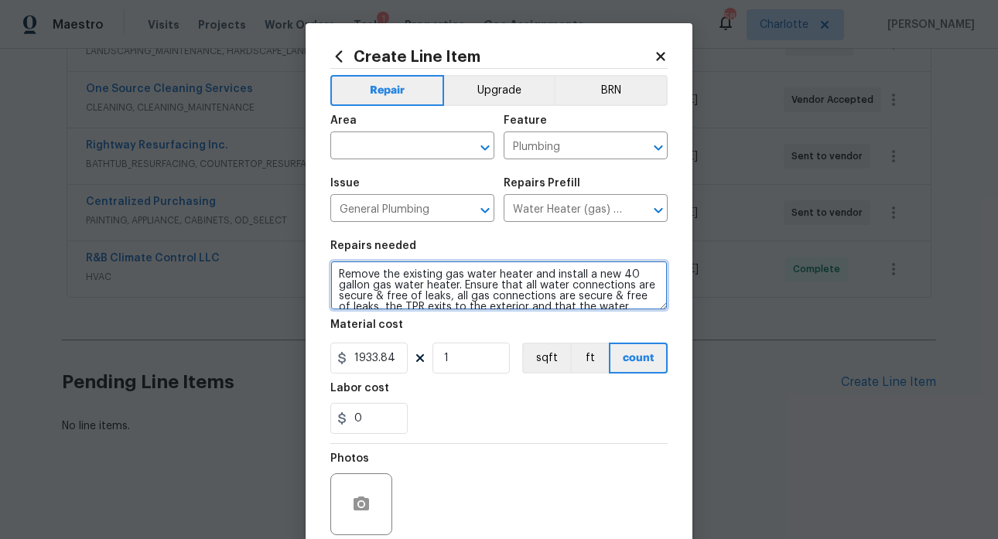
scroll to position [32, 0]
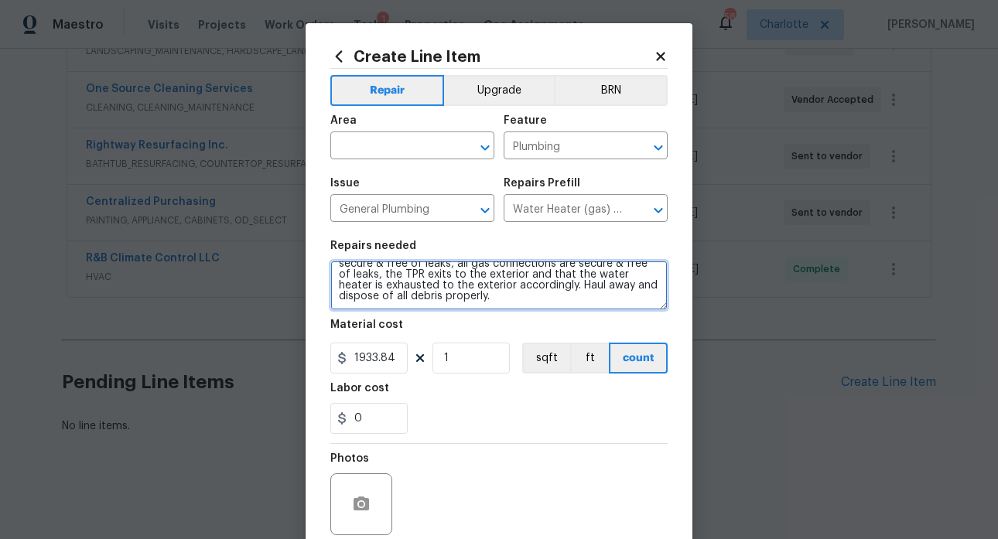
drag, startPoint x: 335, startPoint y: 273, endPoint x: 478, endPoint y: 323, distance: 151.7
click at [521, 345] on section "Repairs needed Remove the existing gas water heater and install a new 40 gallon…" at bounding box center [498, 337] width 337 height 212
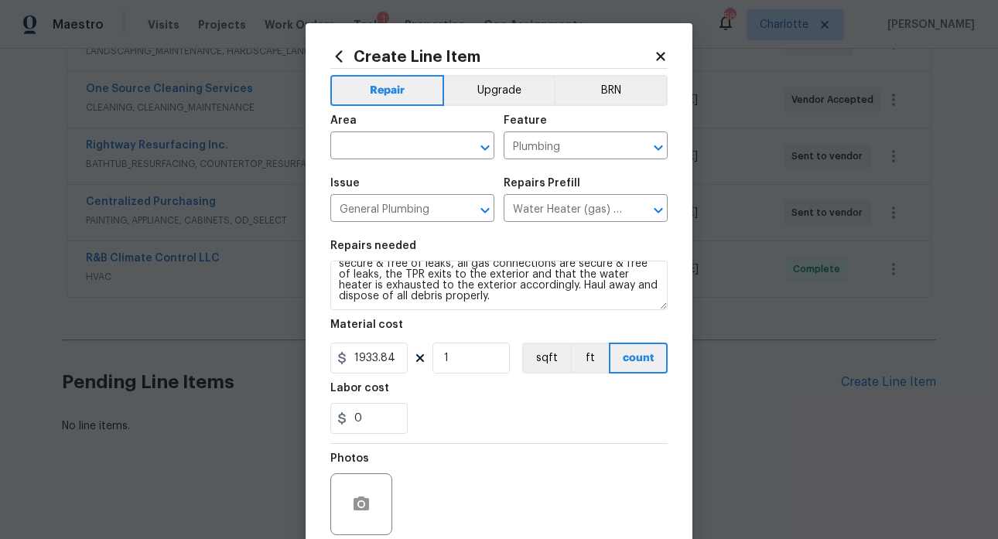
click at [654, 56] on icon at bounding box center [661, 57] width 14 height 14
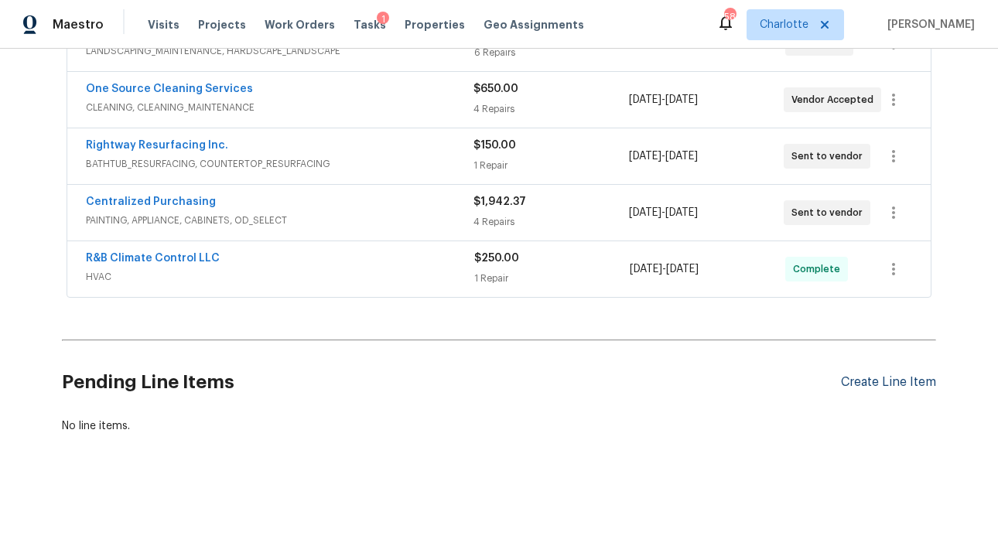
click at [868, 375] on div "Create Line Item" at bounding box center [888, 382] width 95 height 15
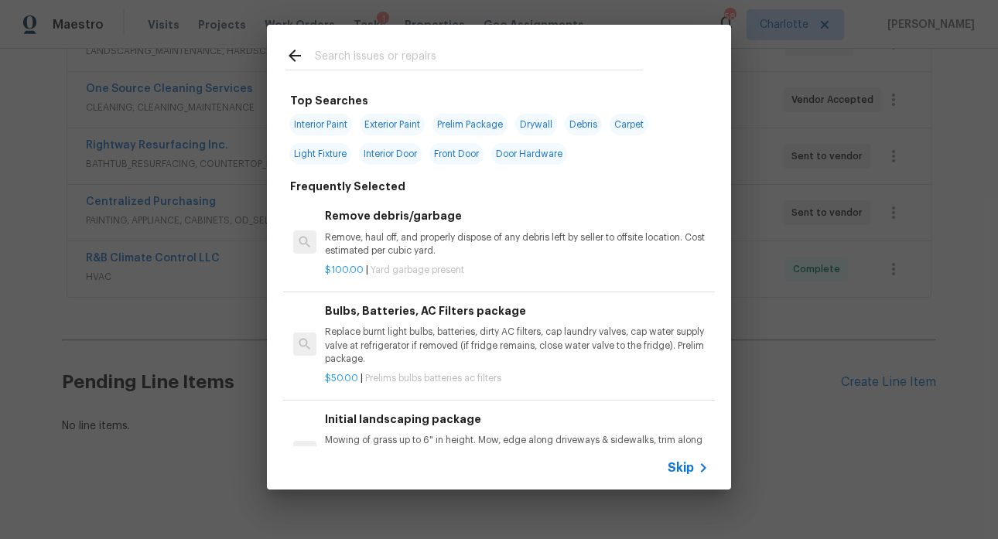
click at [390, 59] on input "text" at bounding box center [479, 57] width 328 height 23
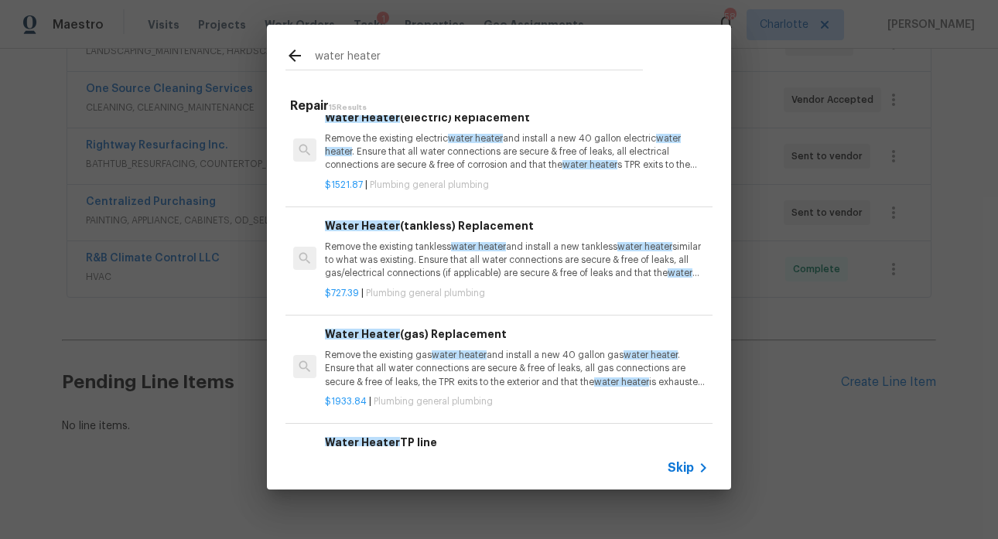
scroll to position [234, 0]
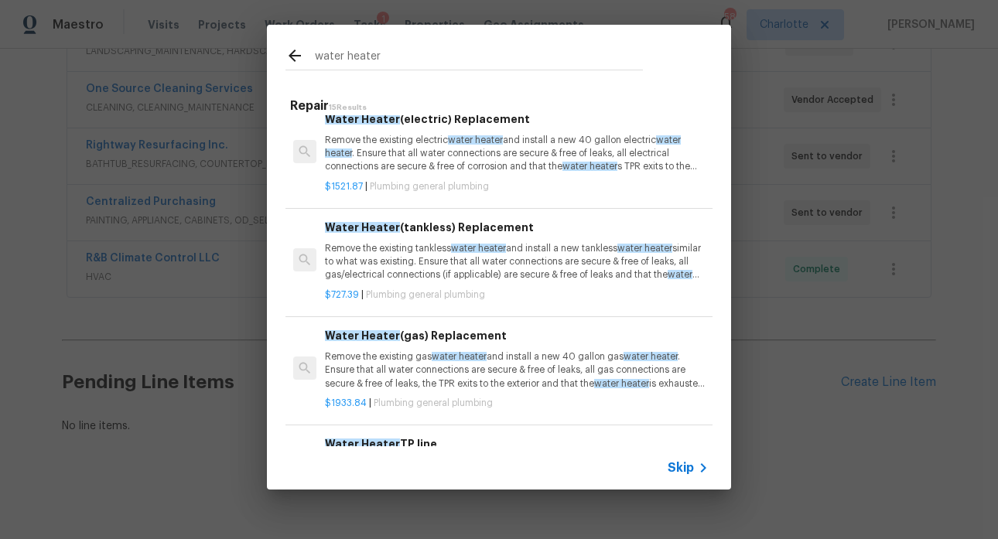
type input "water heater"
click at [291, 54] on icon at bounding box center [294, 56] width 12 height 12
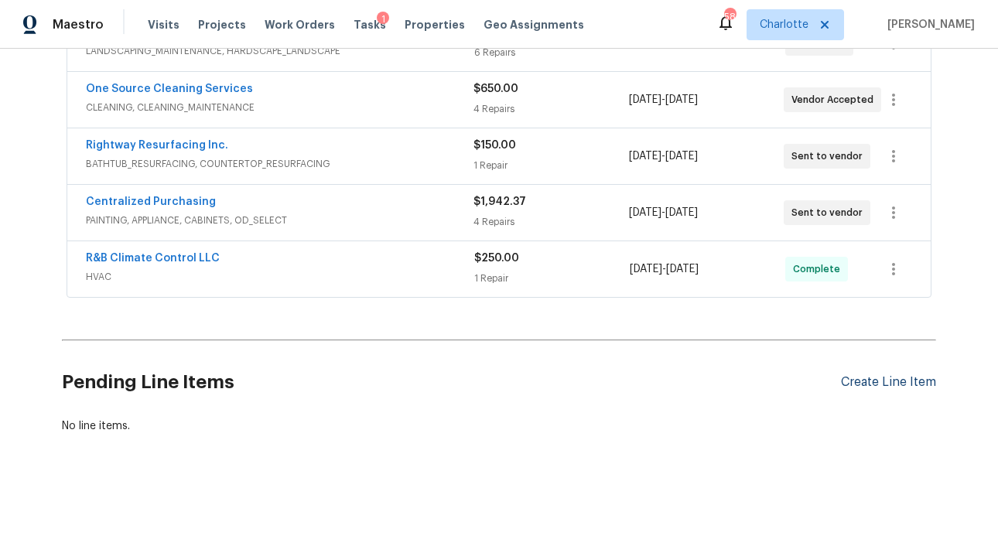
click at [895, 375] on div "Create Line Item" at bounding box center [888, 382] width 95 height 15
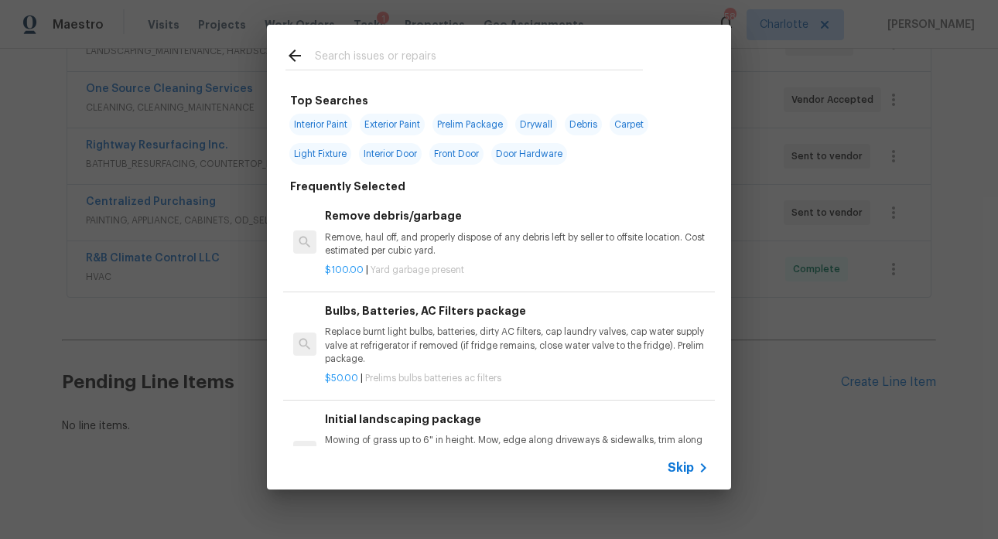
click at [397, 51] on input "text" at bounding box center [479, 57] width 328 height 23
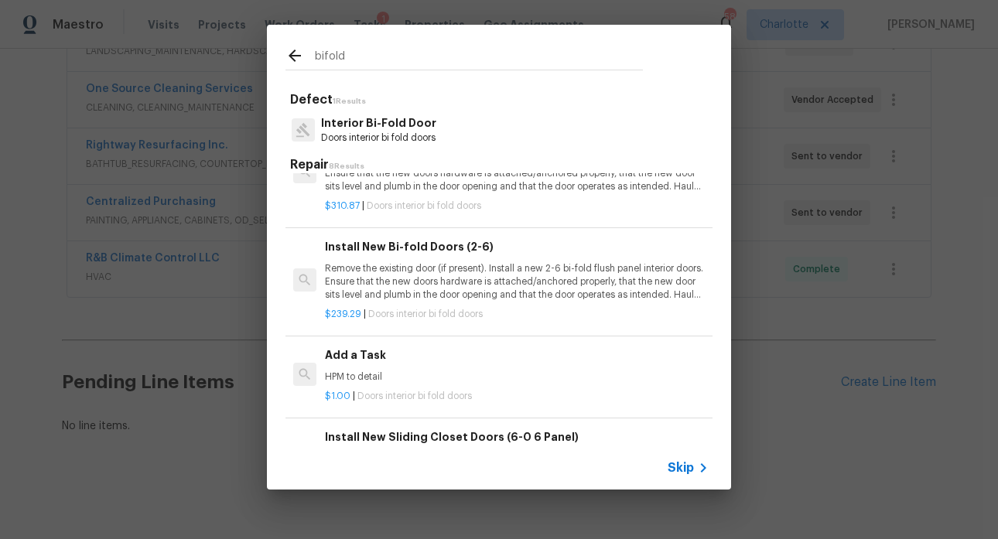
scroll to position [125, 0]
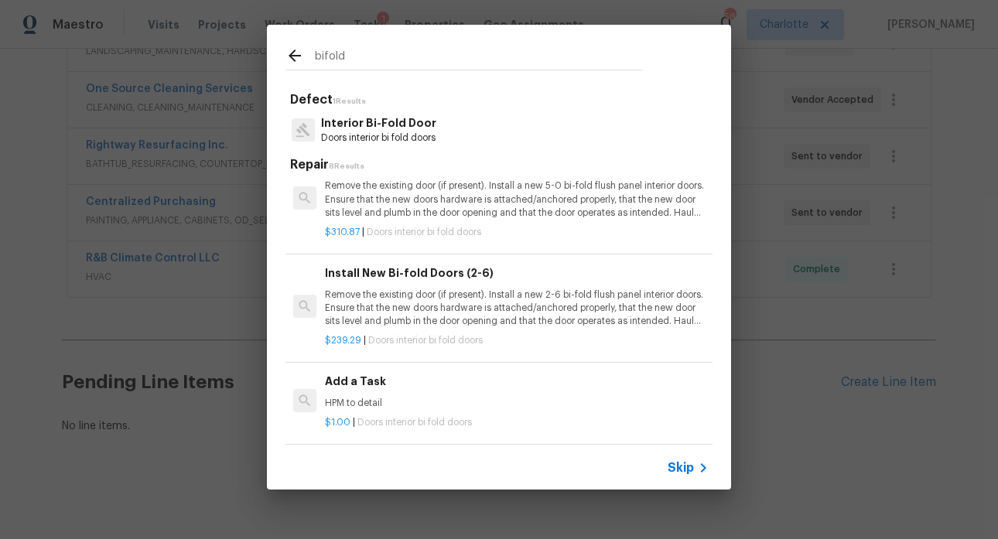
type input "bifold"
click at [449, 203] on p "Remove the existing door (if present). Install a new 5-0 bi-fold flush panel in…" at bounding box center [517, 198] width 384 height 39
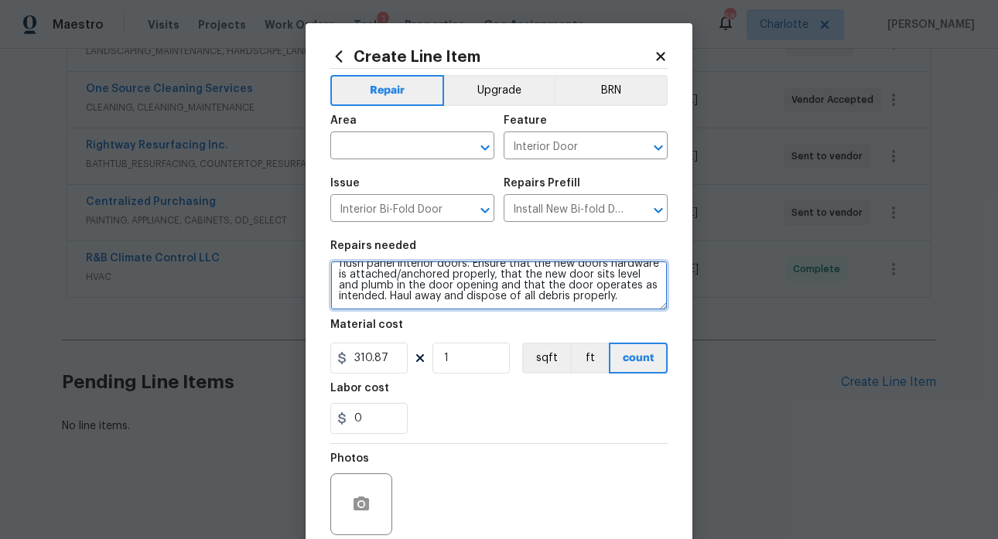
scroll to position [0, 0]
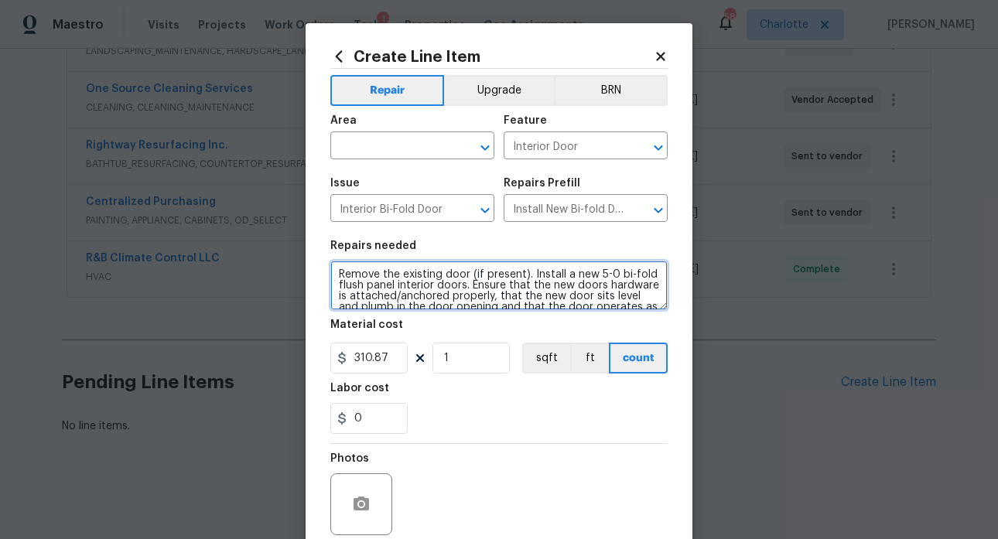
drag, startPoint x: 389, startPoint y: 299, endPoint x: 352, endPoint y: 265, distance: 50.4
click at [333, 248] on figure "Repairs needed Remove the existing door (if present). Install a new 5-0 bi-fold…" at bounding box center [498, 276] width 337 height 70
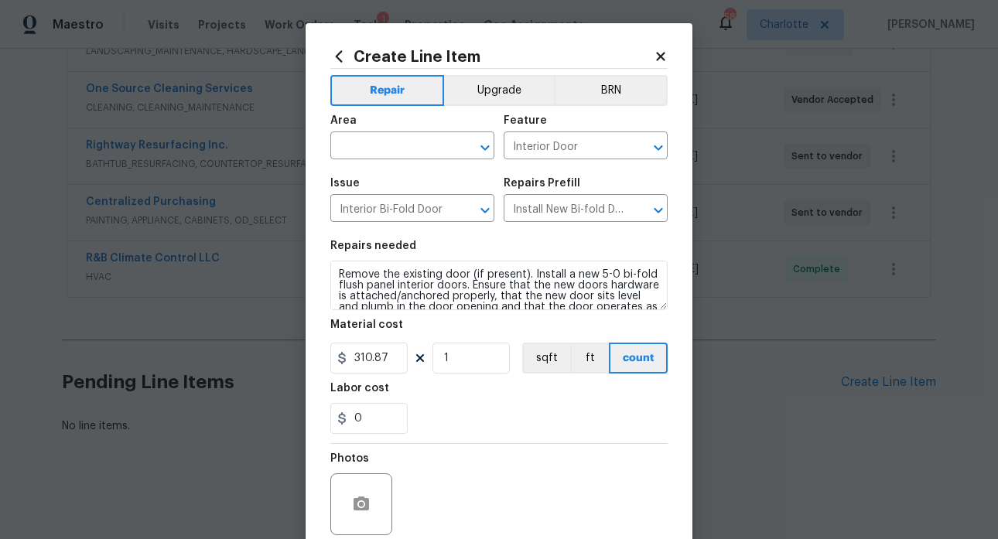
click at [658, 56] on icon at bounding box center [661, 57] width 14 height 14
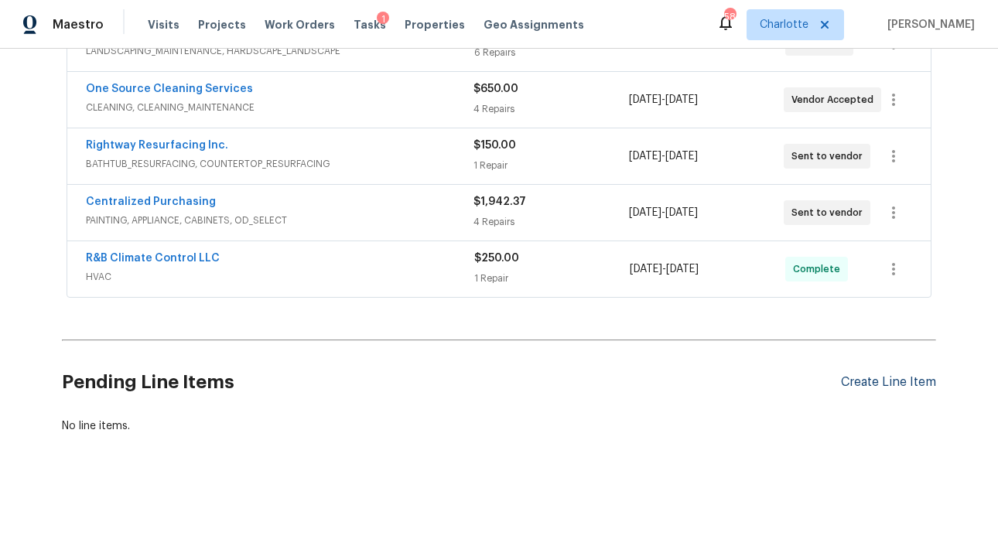
click at [884, 375] on div "Create Line Item" at bounding box center [888, 382] width 95 height 15
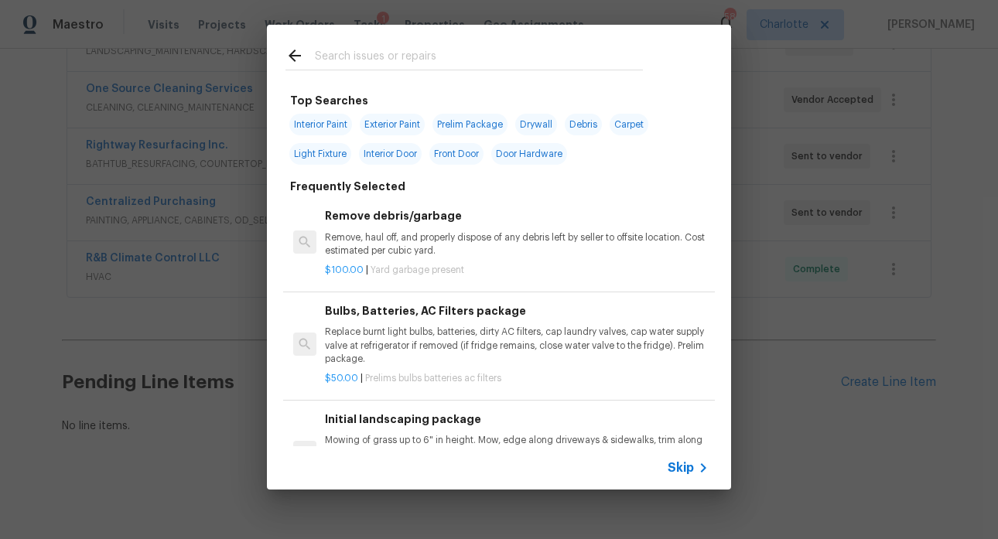
click at [333, 53] on input "text" at bounding box center [479, 57] width 328 height 23
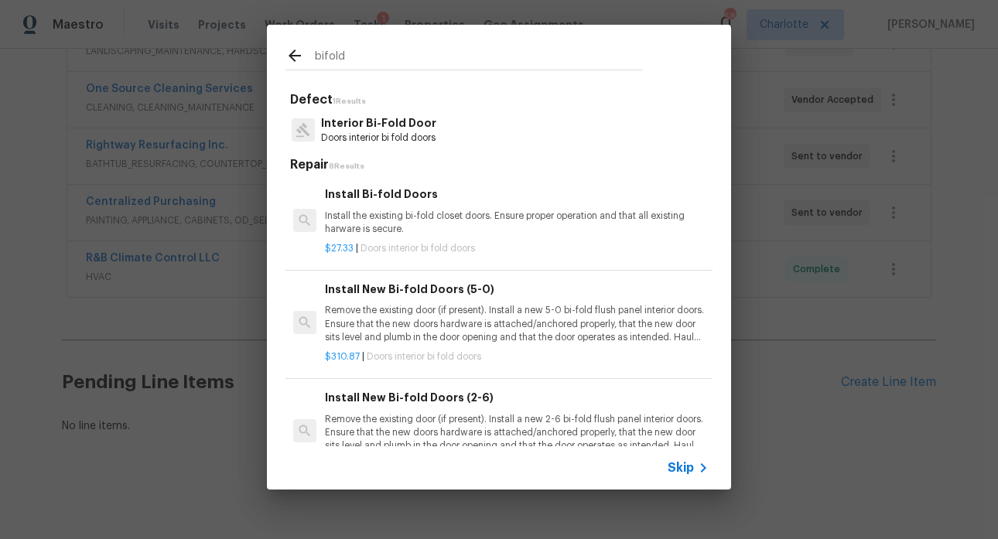
type input "bifold"
click at [297, 56] on icon at bounding box center [294, 56] width 12 height 12
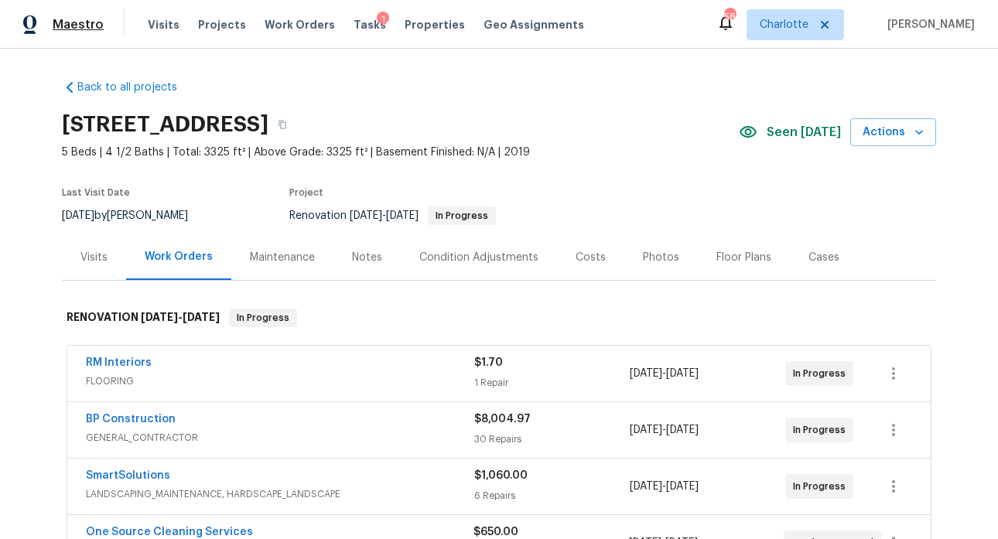
click at [80, 23] on span "Maestro" at bounding box center [78, 24] width 51 height 15
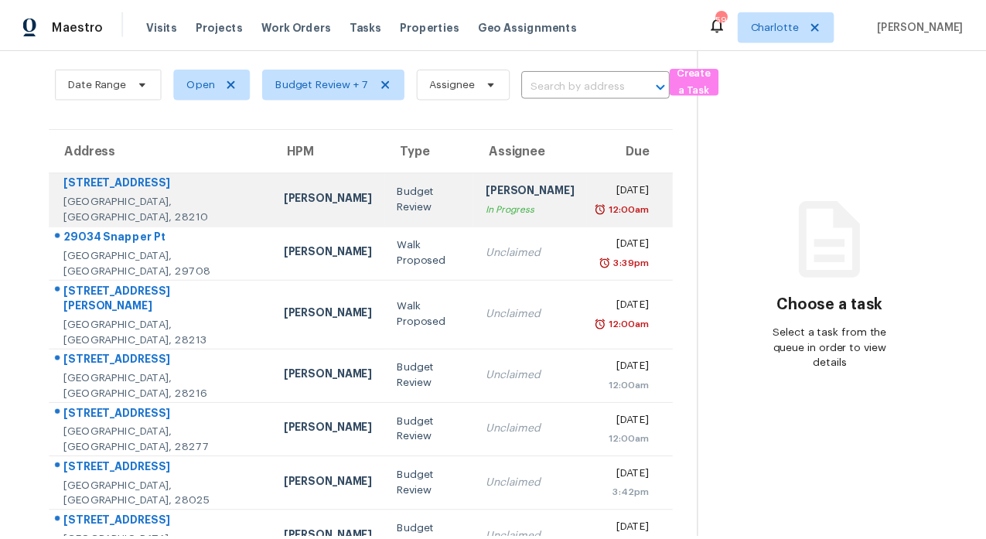
scroll to position [87, 0]
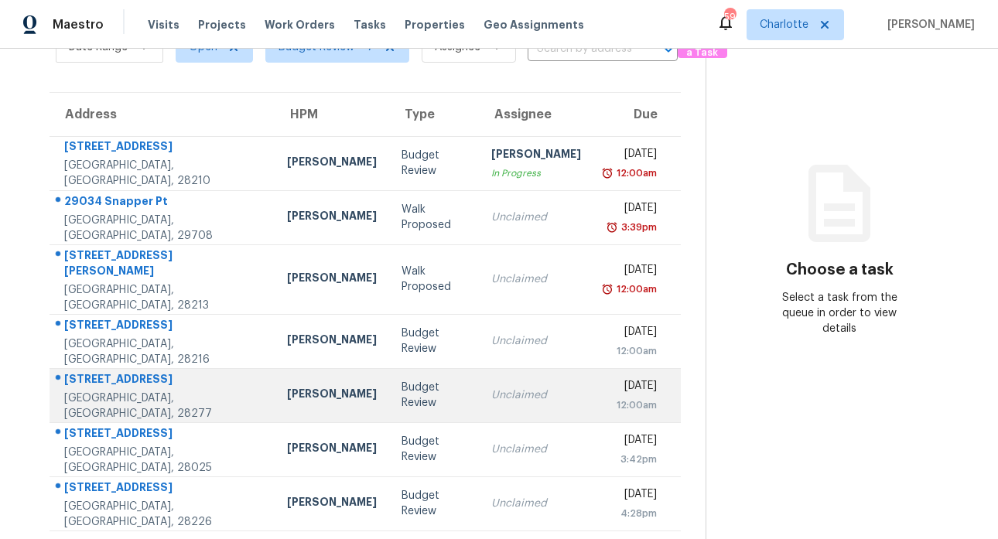
click at [113, 371] on div "8025 Greenside Ct" at bounding box center [163, 380] width 198 height 19
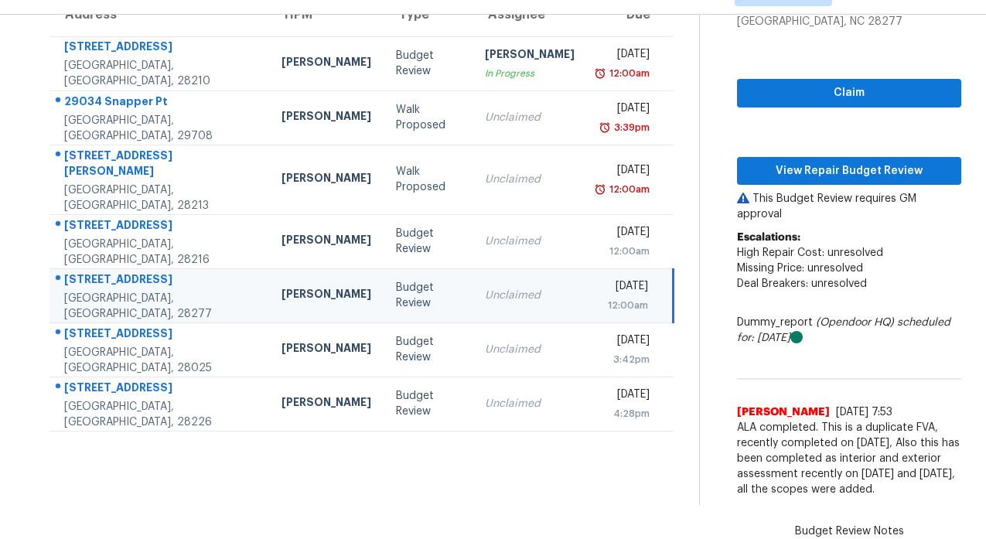
scroll to position [164, 0]
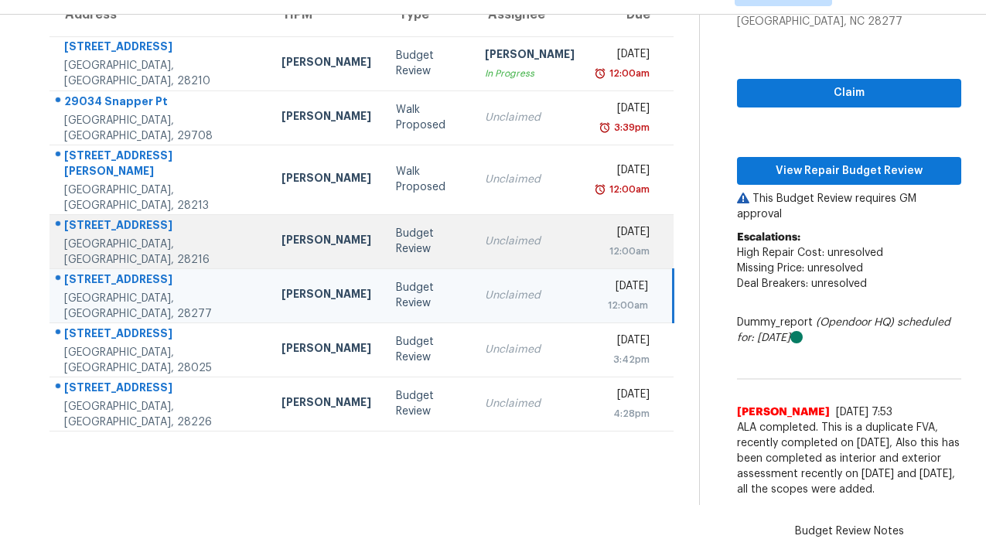
click at [142, 217] on div "301 Plainwood Dr" at bounding box center [160, 226] width 193 height 19
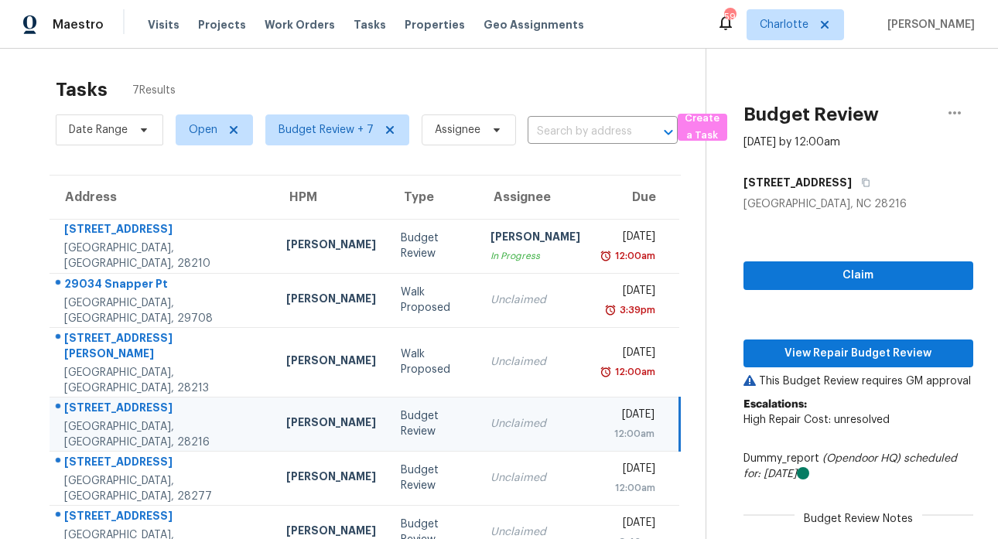
scroll to position [102, 0]
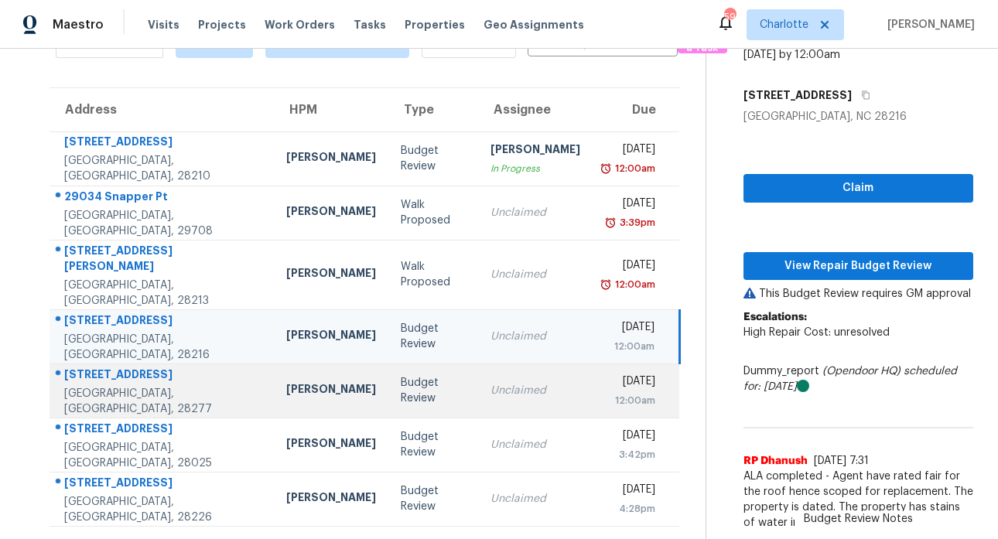
click at [136, 367] on div "8025 Greenside Ct" at bounding box center [162, 376] width 197 height 19
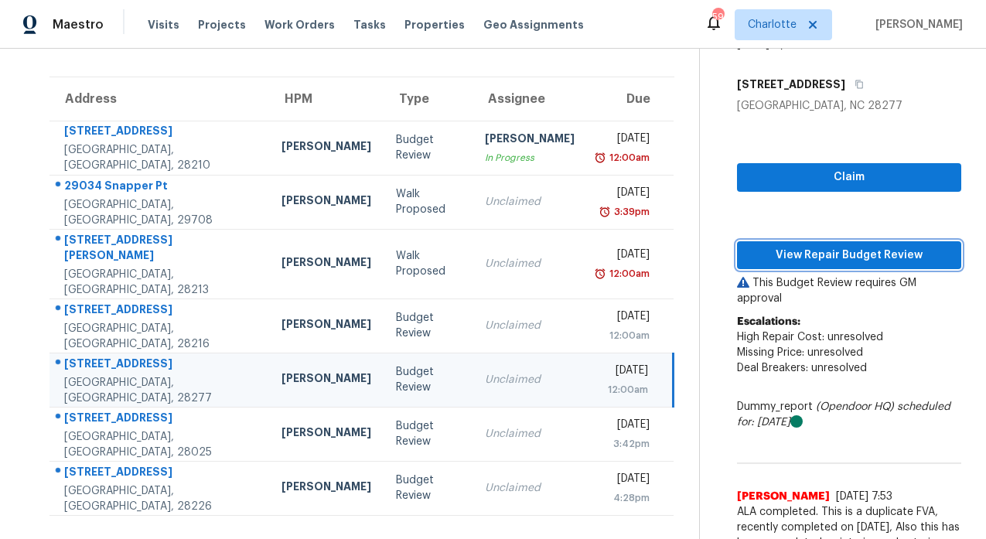
click at [857, 254] on span "View Repair Budget Review" at bounding box center [849, 255] width 200 height 19
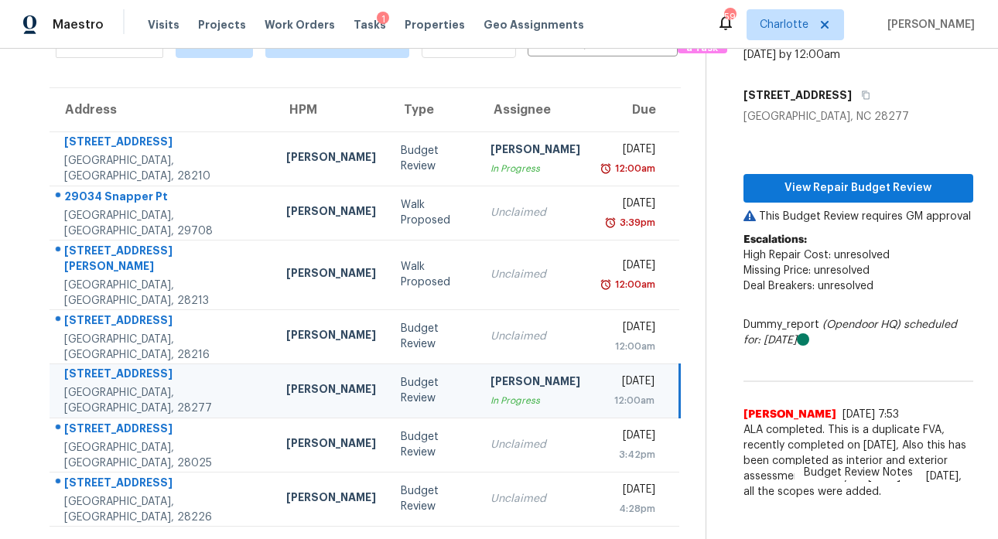
scroll to position [87, 0]
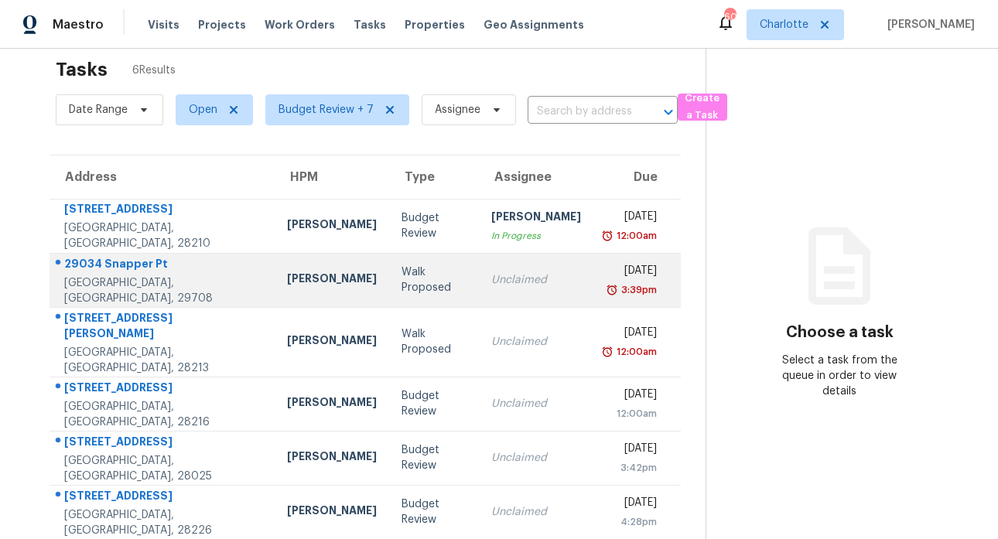
scroll to position [60, 0]
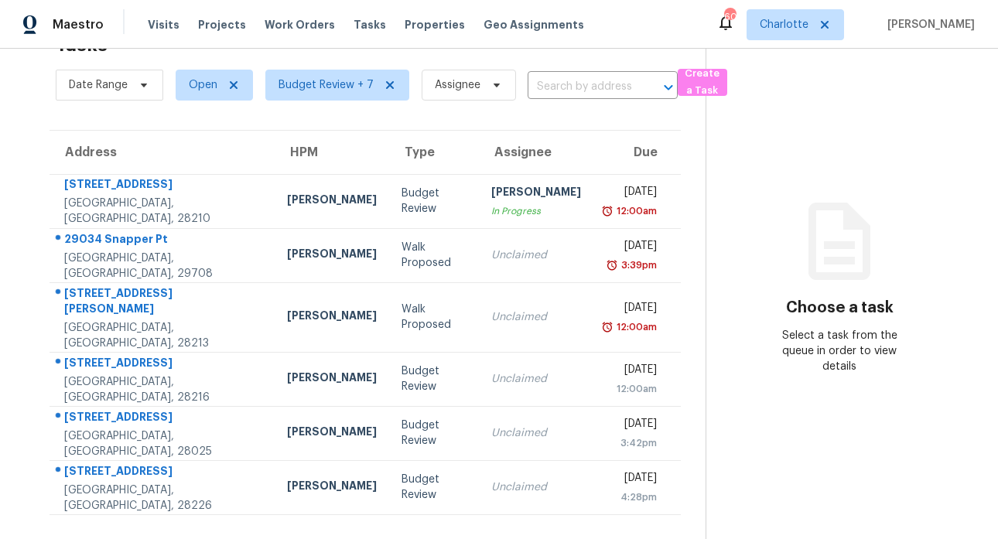
click at [811, 457] on section "Choose a task Select a task from the queue in order to view details" at bounding box center [839, 269] width 268 height 539
